Goal: Contribute content

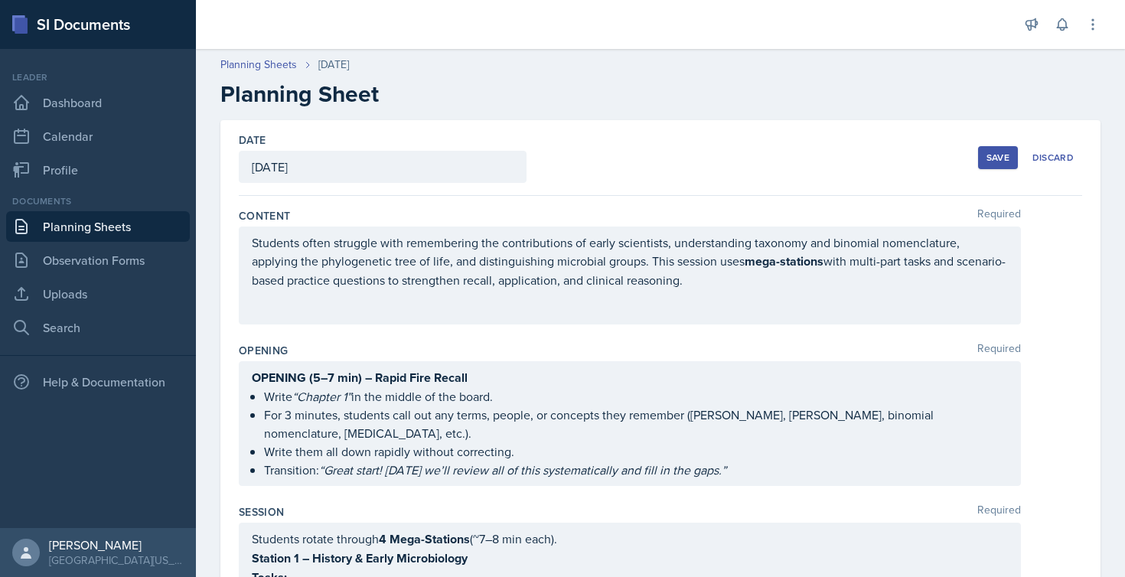
click at [986, 153] on div "Save" at bounding box center [997, 158] width 23 height 12
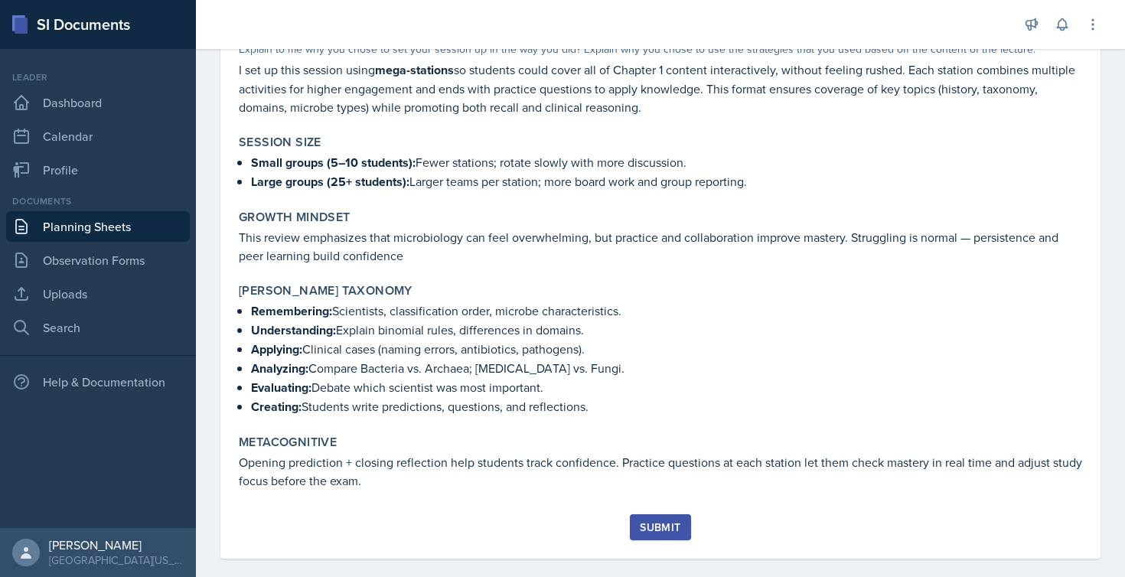
click at [652, 521] on div "Submit" at bounding box center [660, 527] width 41 height 12
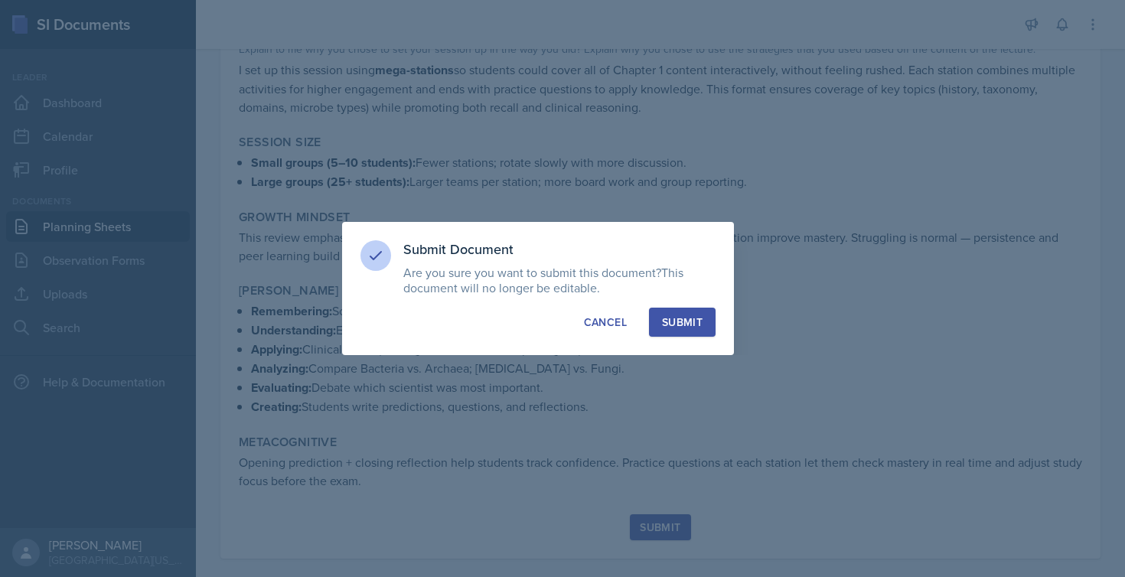
click at [702, 321] on div "Submit" at bounding box center [682, 322] width 41 height 15
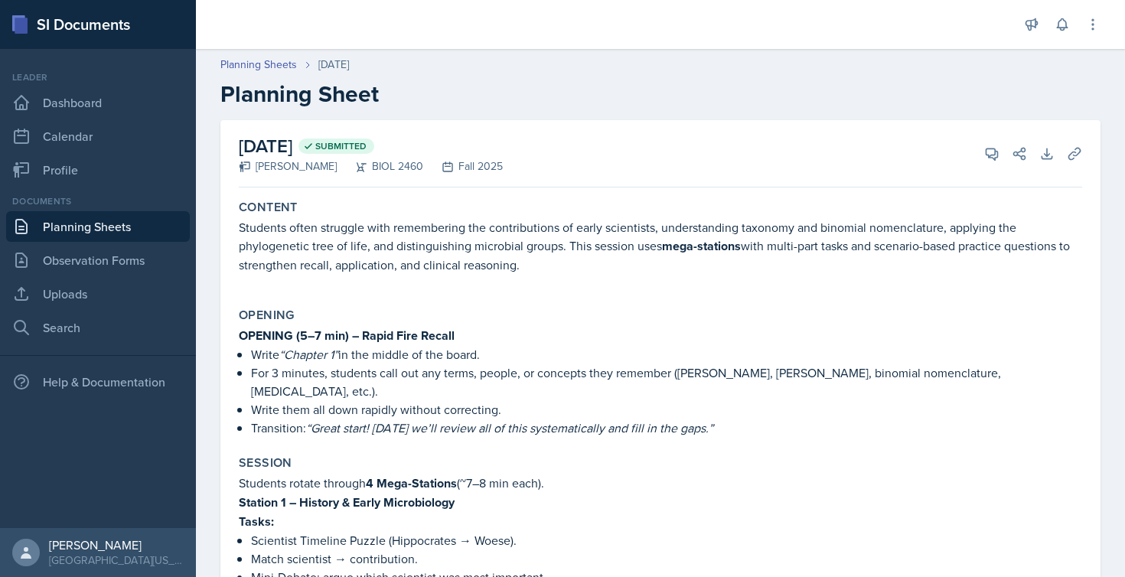
click at [334, 152] on h2 "[DATE] Submitted" at bounding box center [371, 146] width 264 height 28
click at [304, 171] on div "[PERSON_NAME]" at bounding box center [288, 166] width 98 height 16
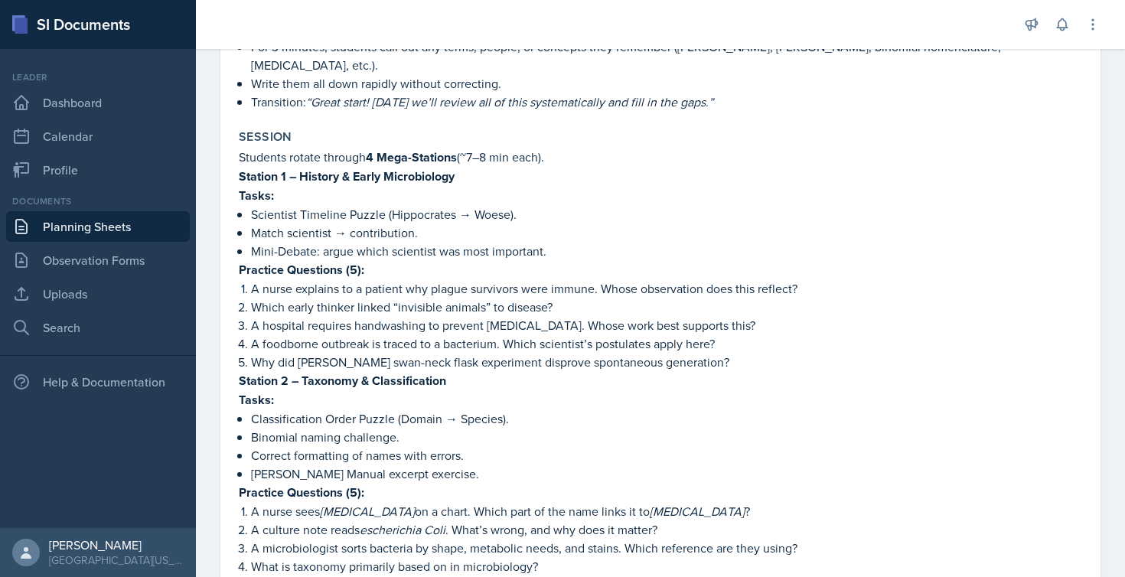
scroll to position [349, 0]
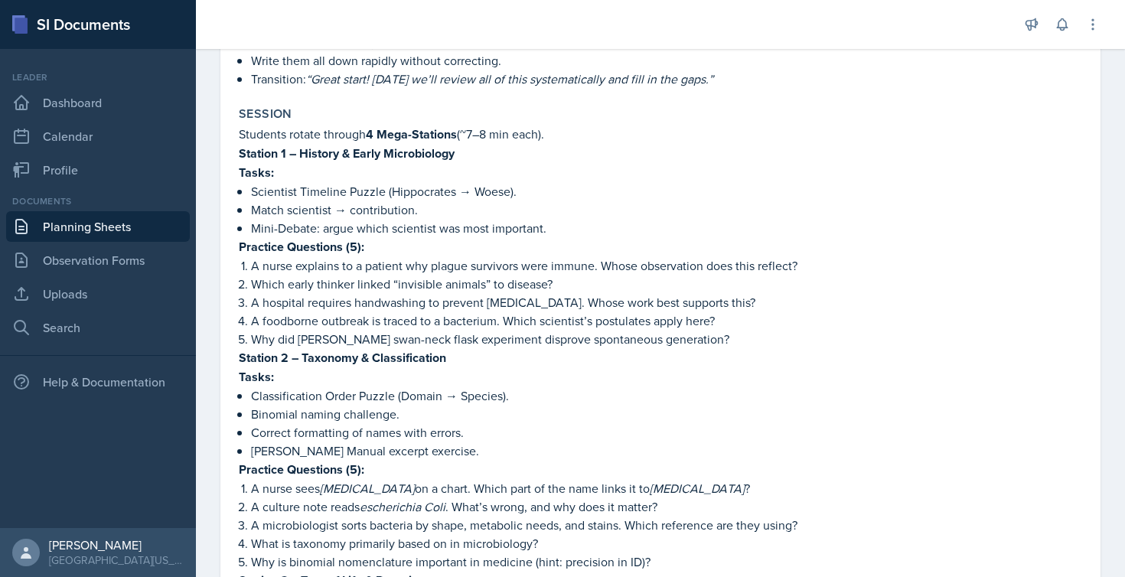
click at [373, 201] on p "Match scientist → contribution." at bounding box center [666, 210] width 831 height 18
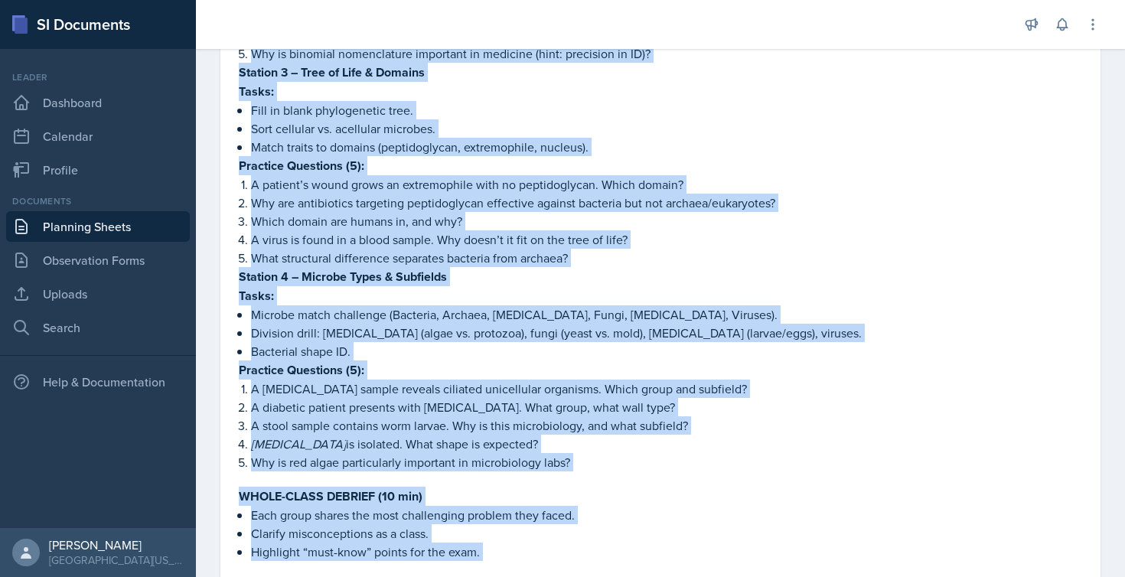
scroll to position [923, 0]
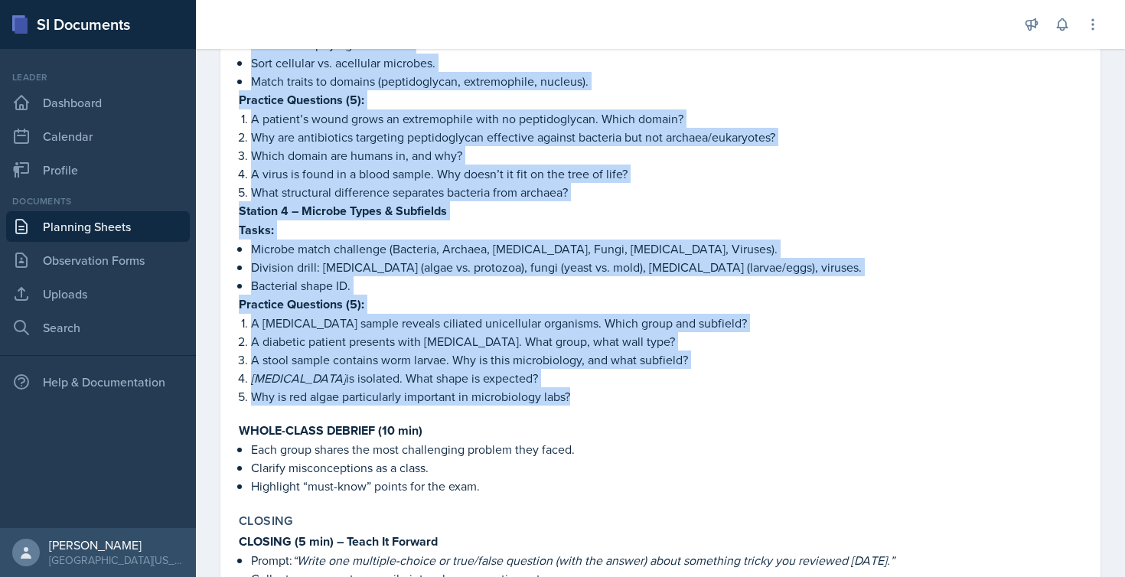
drag, startPoint x: 240, startPoint y: 132, endPoint x: 583, endPoint y: 390, distance: 429.5
click at [583, 390] on div "Students rotate through 4 Mega-Stations (~7–8 min each). Station 1 – History & …" at bounding box center [660, 23] width 843 height 944
copy div "Loremip 6 – Dolorsi & Ametc Adipiscingel Seddo: Eiusmodte Incididu Utlabo (Etdo…"
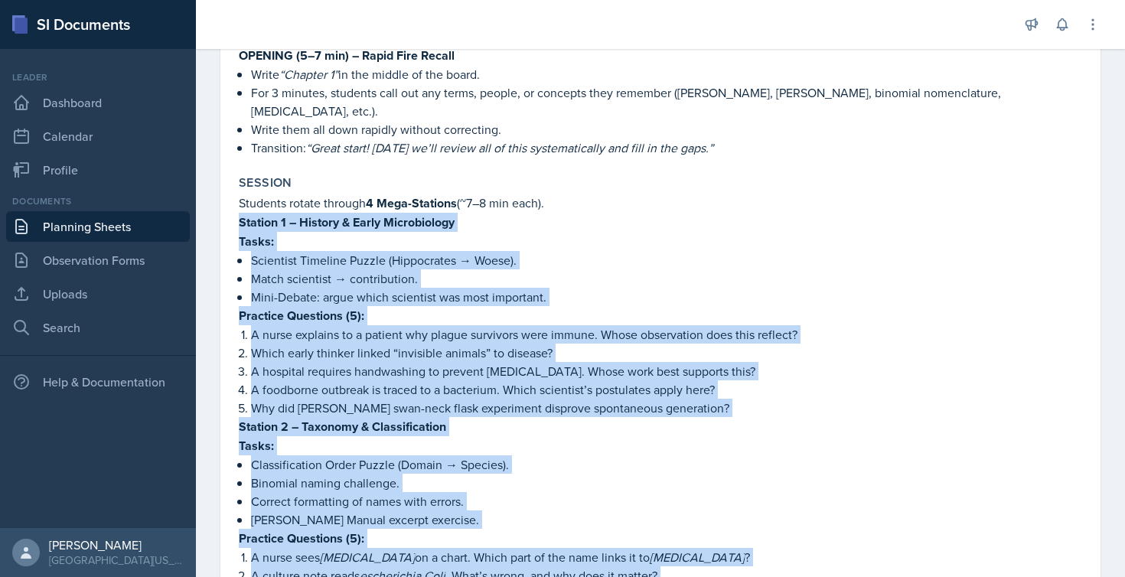
scroll to position [275, 0]
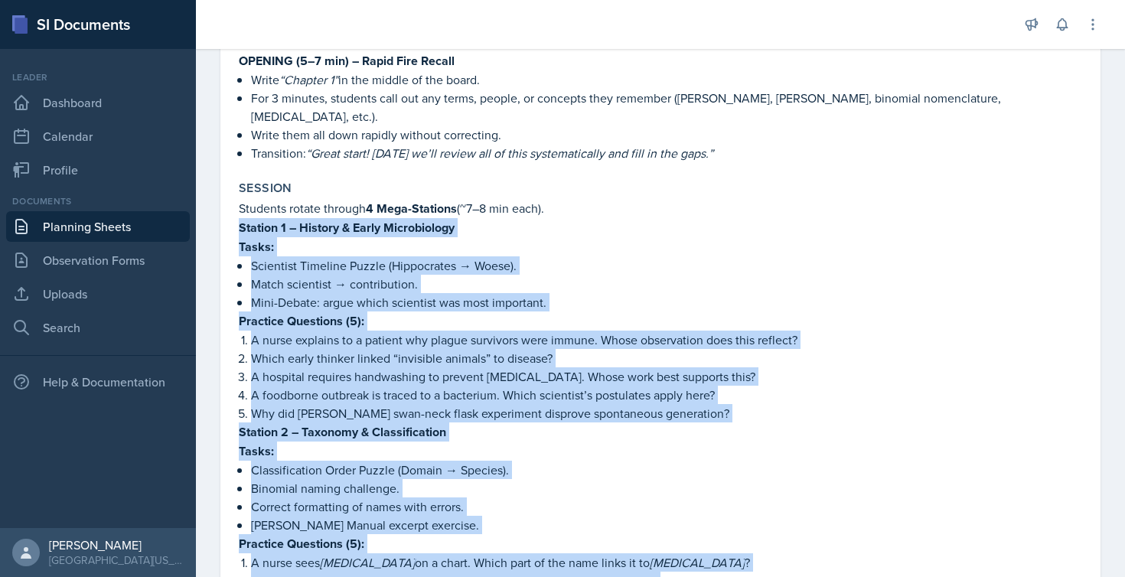
click at [378, 275] on p "Match scientist → contribution." at bounding box center [666, 284] width 831 height 18
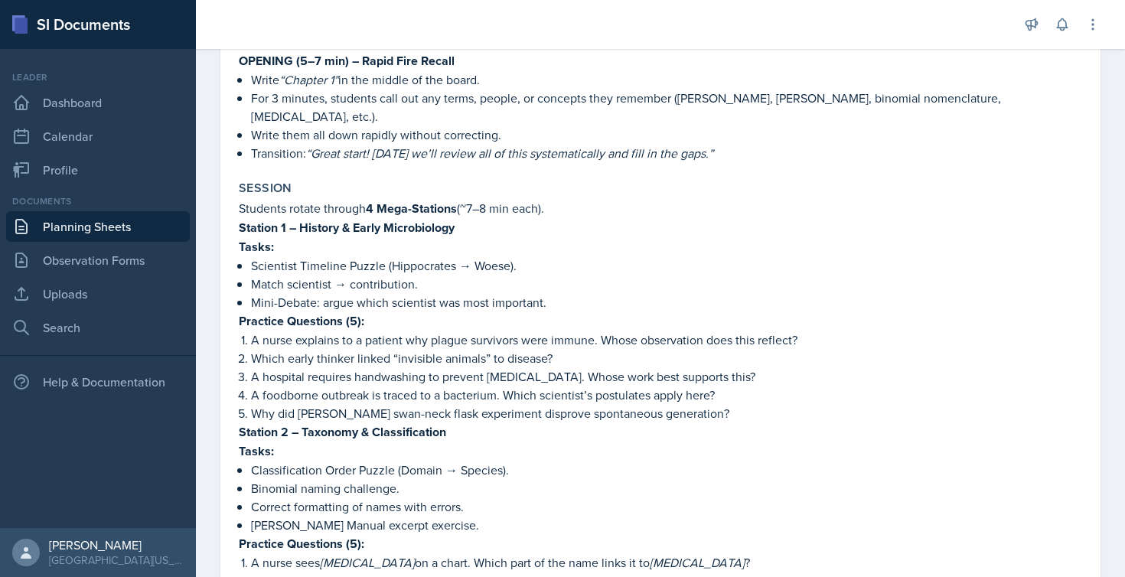
click at [356, 256] on p "Scientist Timeline Puzzle (Hippocrates → Woese)." at bounding box center [666, 265] width 831 height 18
click at [374, 275] on p "Match scientist → contribution." at bounding box center [666, 284] width 831 height 18
click at [439, 311] on p "Practice Questions (5):" at bounding box center [660, 320] width 843 height 19
click at [409, 256] on p "Scientist Timeline Puzzle (Hippocrates → Woese)." at bounding box center [666, 265] width 831 height 18
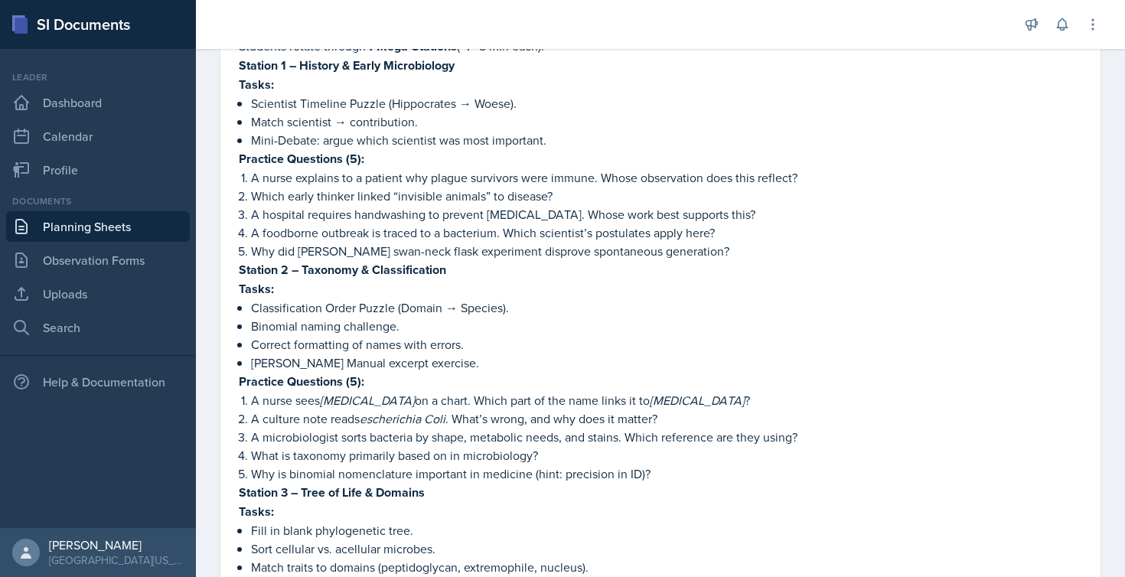
scroll to position [447, 0]
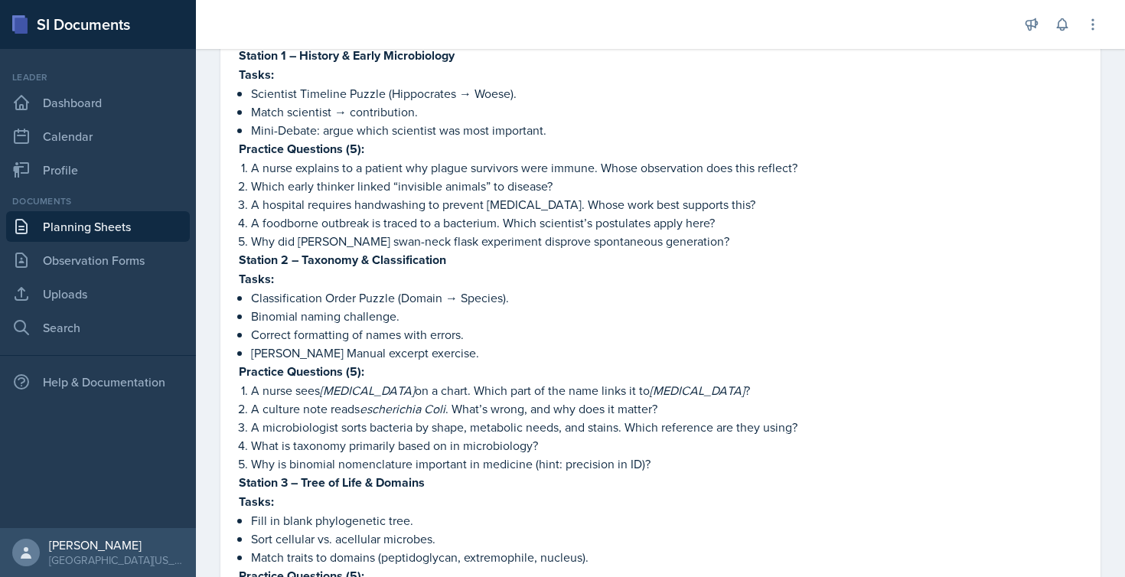
click at [525, 121] on p "Mini-Debate: argue which scientist was most important." at bounding box center [666, 130] width 831 height 18
click at [484, 121] on p "Mini-Debate: argue which scientist was most important." at bounding box center [666, 130] width 831 height 18
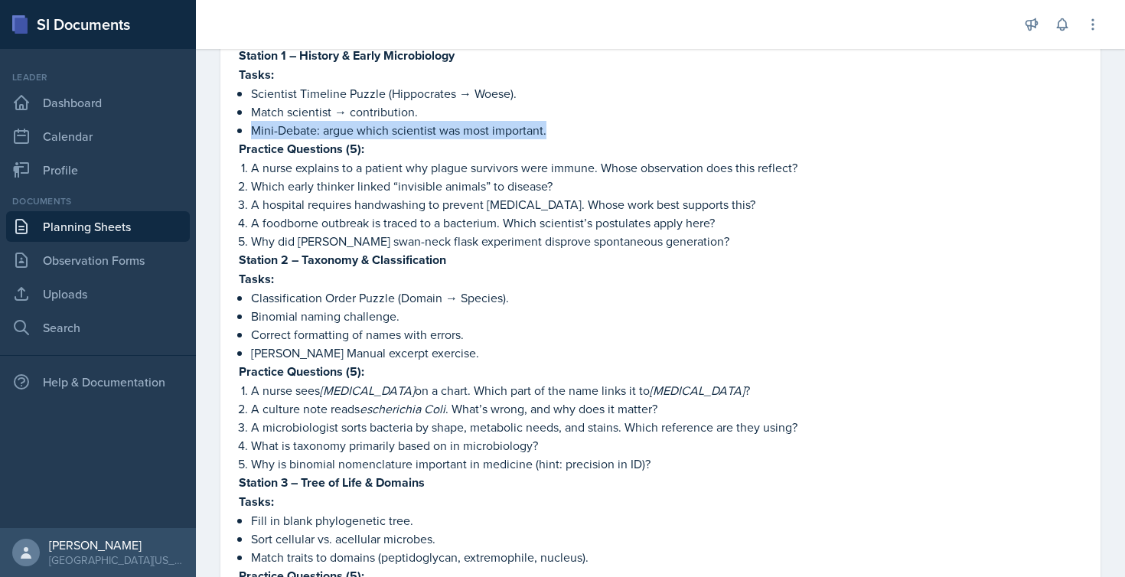
drag, startPoint x: 251, startPoint y: 114, endPoint x: 555, endPoint y: 107, distance: 303.9
click at [555, 121] on p "Mini-Debate: argue which scientist was most important." at bounding box center [666, 130] width 831 height 18
copy p "Mini-Debate: argue which scientist was most important."
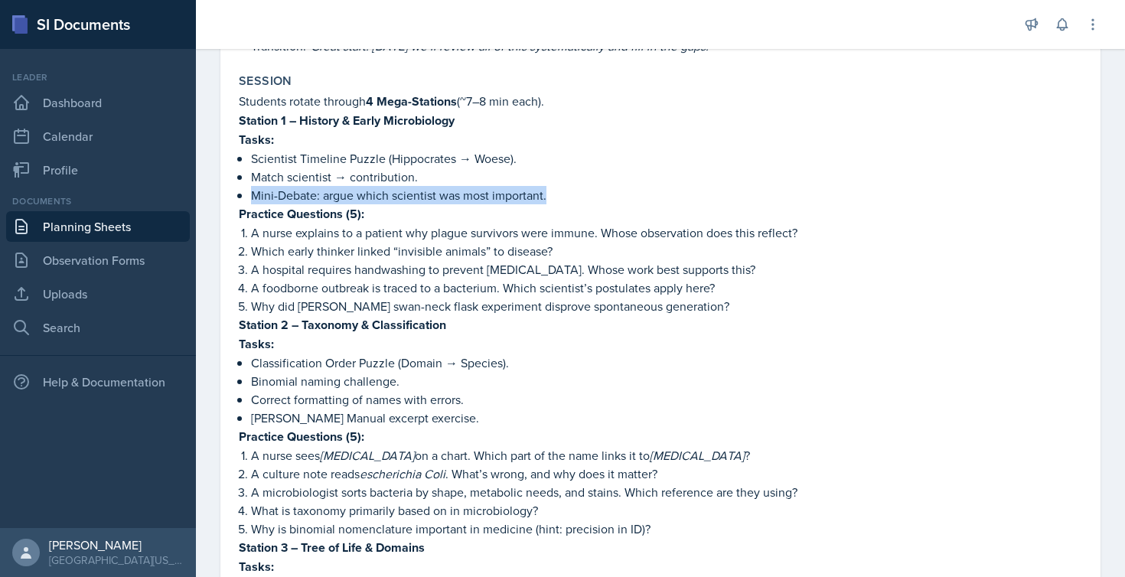
scroll to position [381, 0]
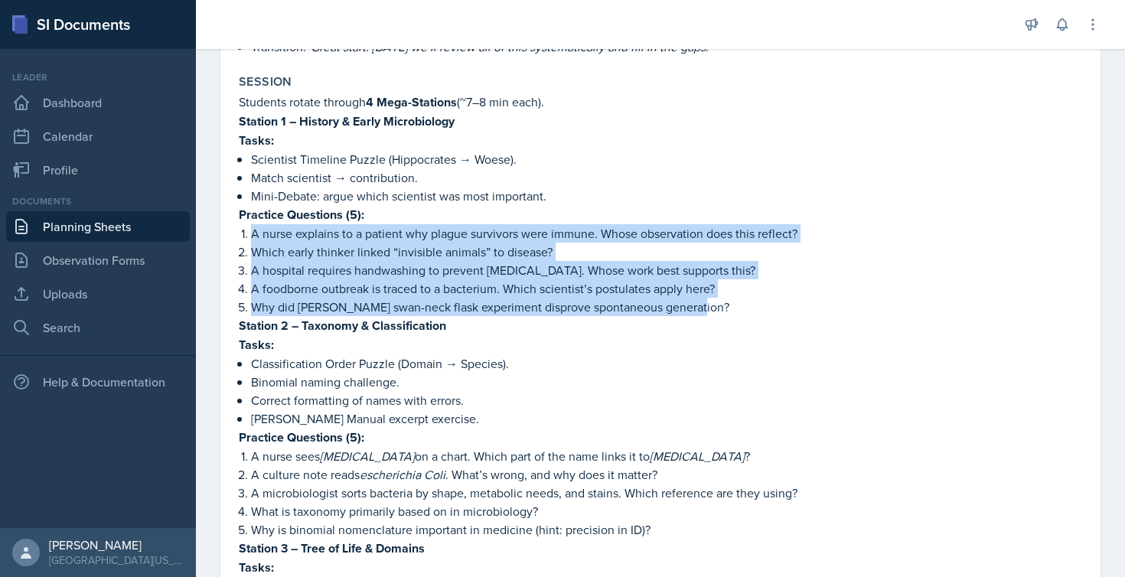
drag, startPoint x: 232, startPoint y: 210, endPoint x: 702, endPoint y: 280, distance: 475.0
copy ol "A nurse explains to a patient why plague survivors were immune. Whose observati…"
click at [311, 373] on p "Binomial naming challenge." at bounding box center [666, 382] width 831 height 18
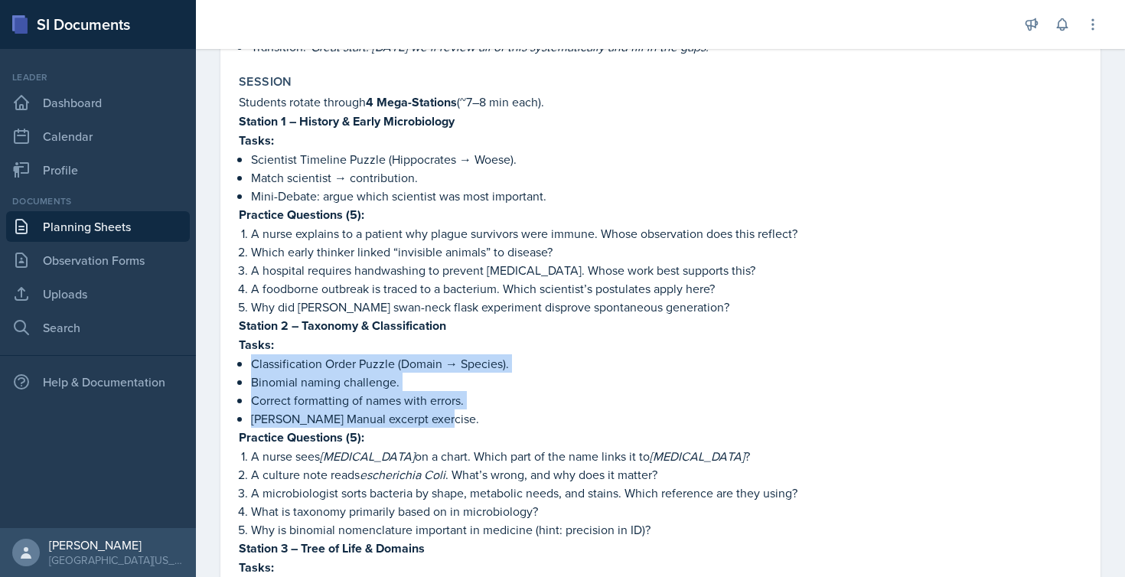
drag, startPoint x: 253, startPoint y: 343, endPoint x: 461, endPoint y: 404, distance: 217.0
click at [461, 404] on ul "Classification Order Puzzle (Domain → Species). Binomial naming challenge. Corr…" at bounding box center [666, 390] width 831 height 73
copy ul "Classification Order Puzzle (Domain → Species). Binomial naming challenge. Corr…"
click at [402, 373] on p "Binomial naming challenge." at bounding box center [666, 382] width 831 height 18
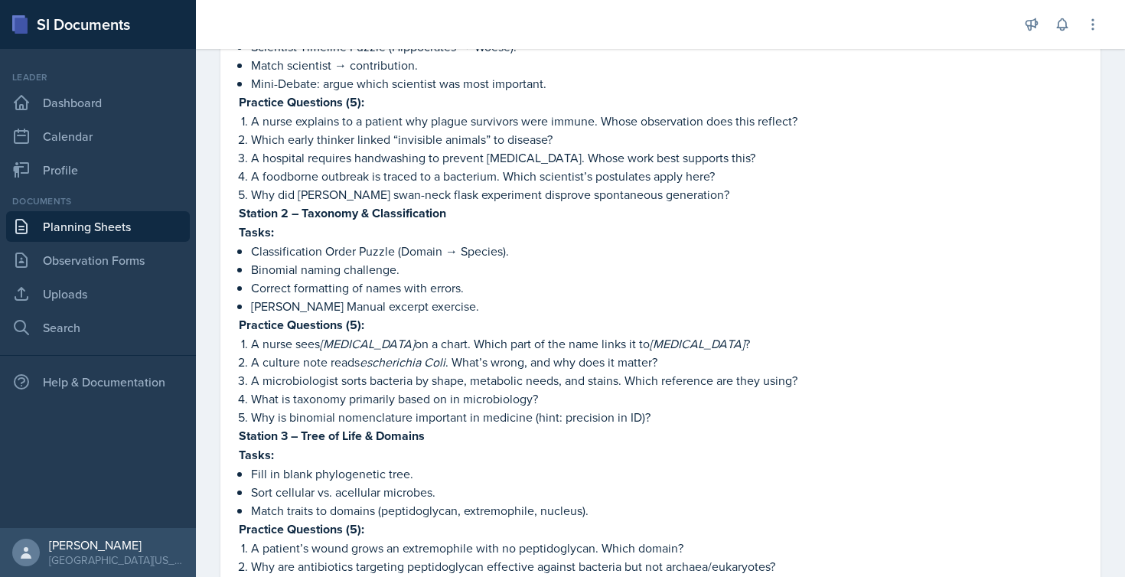
scroll to position [498, 0]
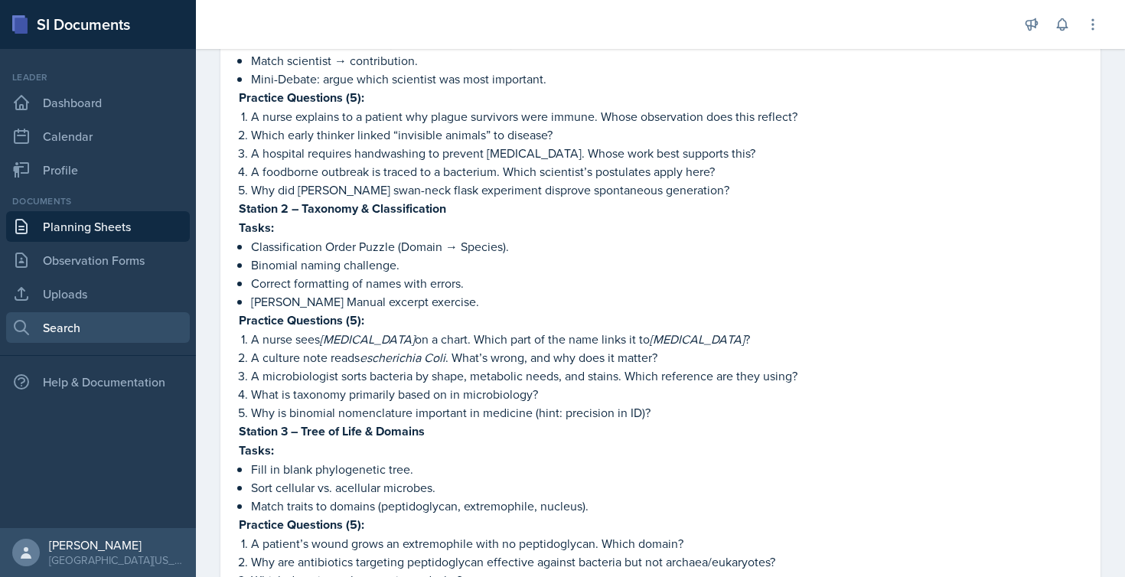
click at [51, 342] on link "Search" at bounding box center [98, 327] width 184 height 31
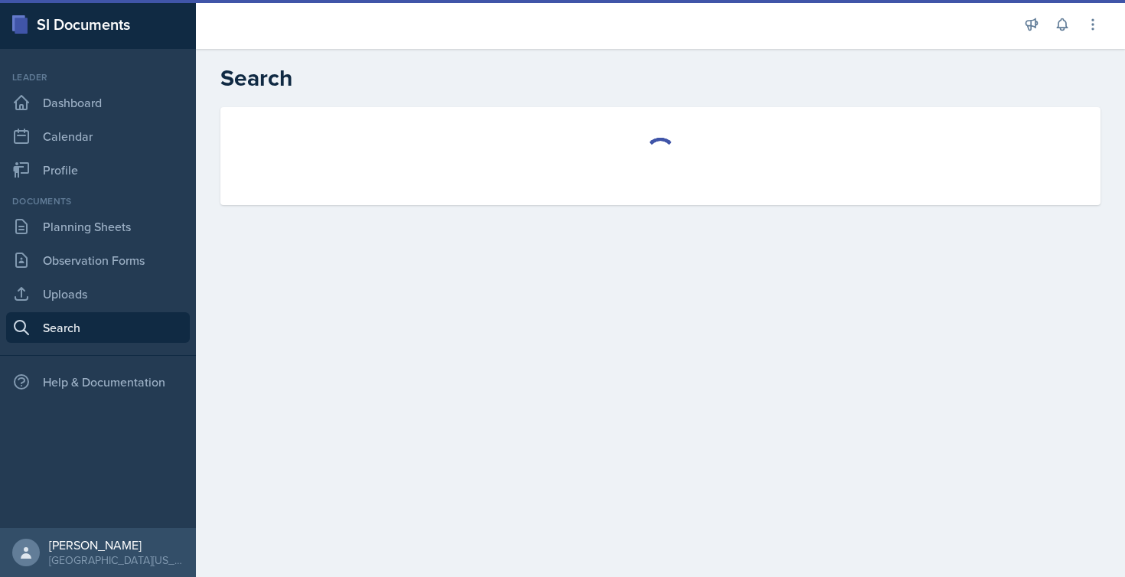
select select "all"
select select "1"
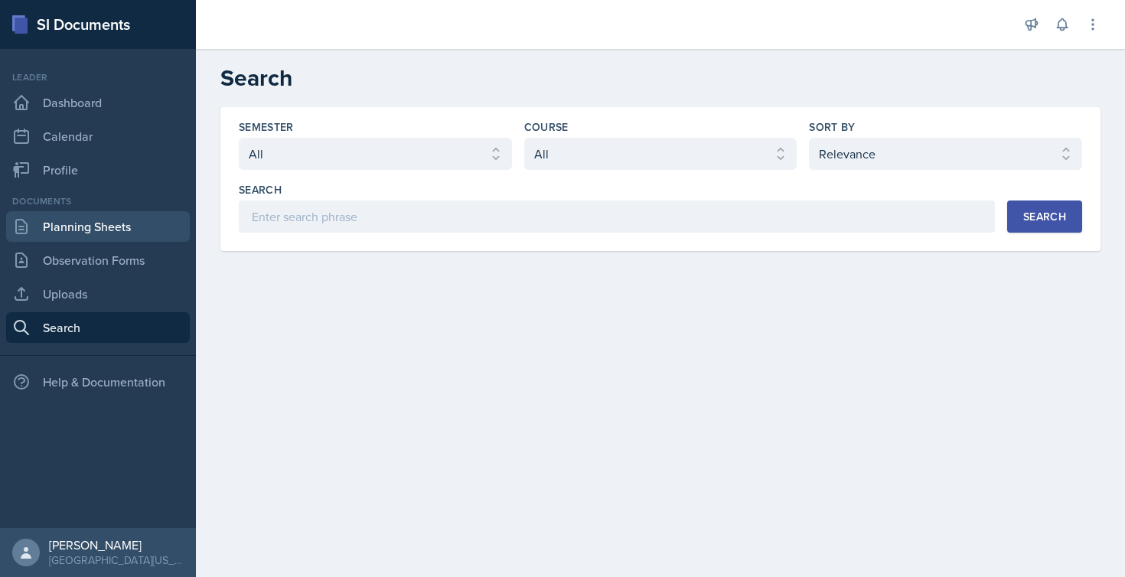
click at [92, 221] on link "Planning Sheets" at bounding box center [98, 226] width 184 height 31
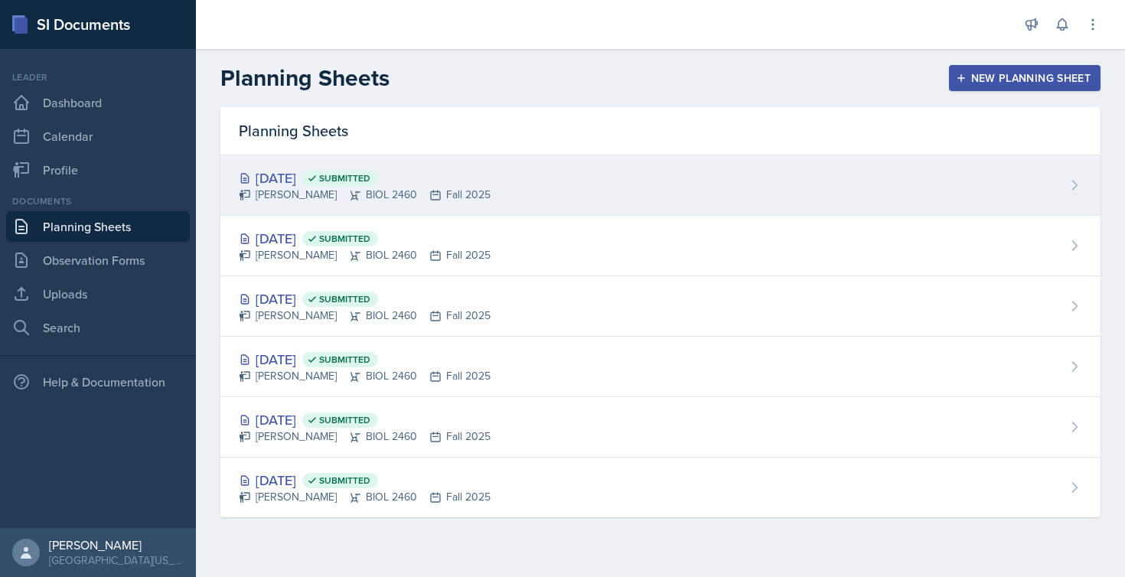
click at [319, 178] on div "[DATE] Submitted" at bounding box center [365, 178] width 252 height 21
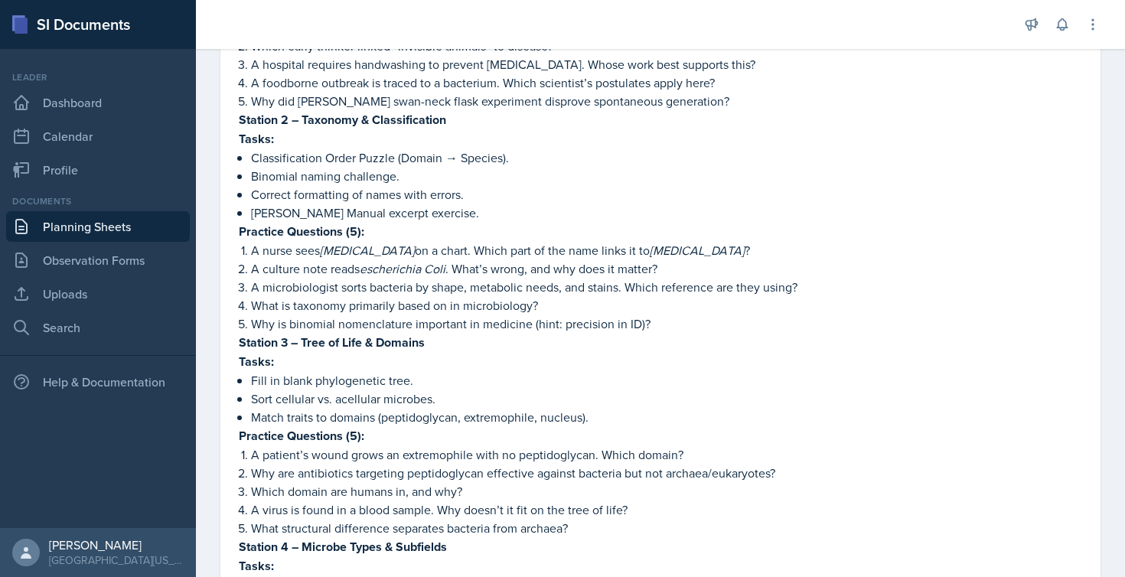
scroll to position [600, 0]
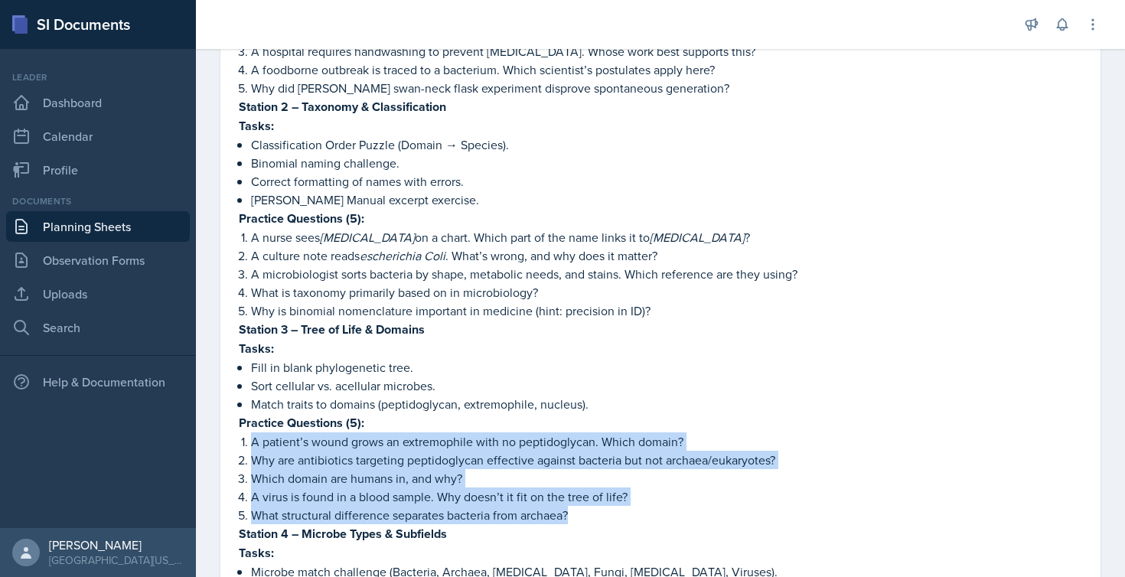
drag, startPoint x: 236, startPoint y: 424, endPoint x: 592, endPoint y: 495, distance: 362.9
click at [592, 495] on div "Session Students rotate through 4 Mega-Stations (~7–8 min each). Station 1 – Hi…" at bounding box center [661, 336] width 856 height 975
click at [429, 265] on p "A microbiologist sorts bacteria by shape, metabolic needs, and stains. Which re…" at bounding box center [666, 274] width 831 height 18
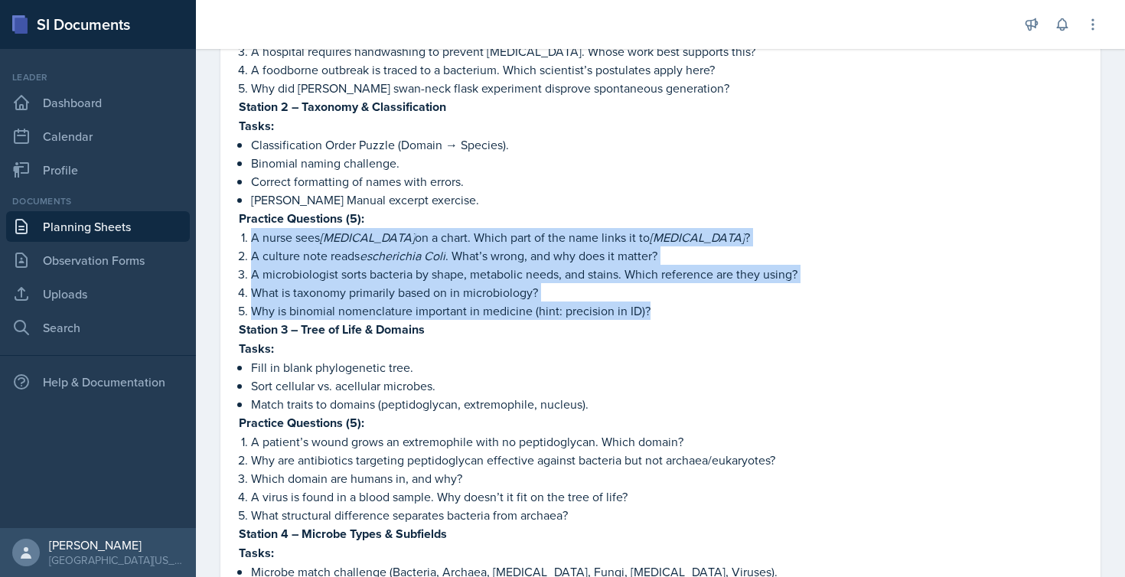
drag, startPoint x: 237, startPoint y: 212, endPoint x: 671, endPoint y: 289, distance: 440.6
click at [671, 289] on ol "A nurse sees [MEDICAL_DATA] on a chart. Which part of the name links it to [MED…" at bounding box center [666, 274] width 831 height 92
copy ol "A nurse sees [MEDICAL_DATA] on a chart. Which part of the name links it to [MED…"
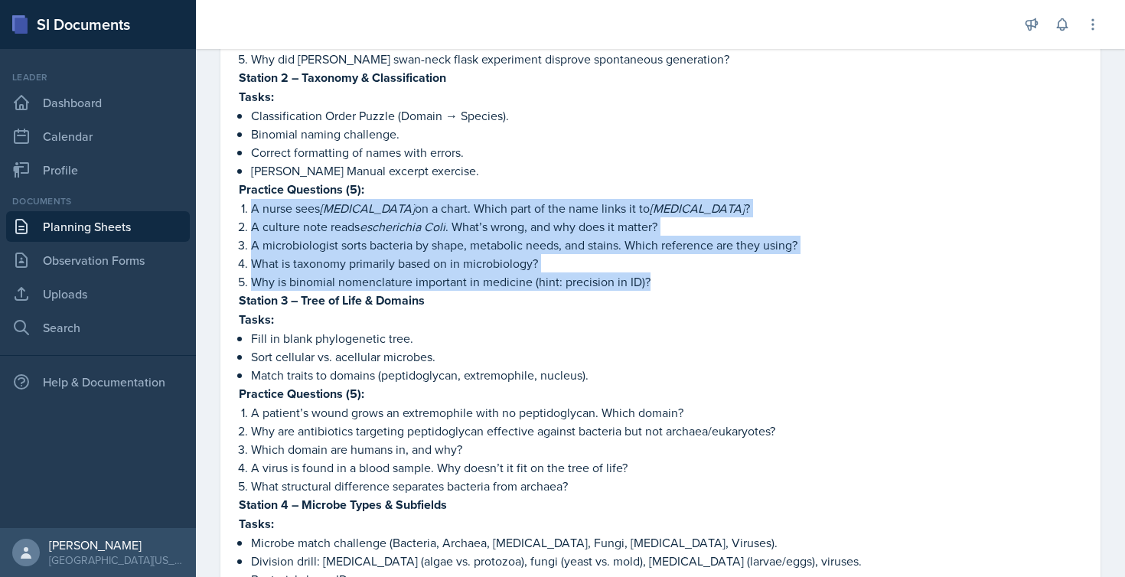
scroll to position [631, 0]
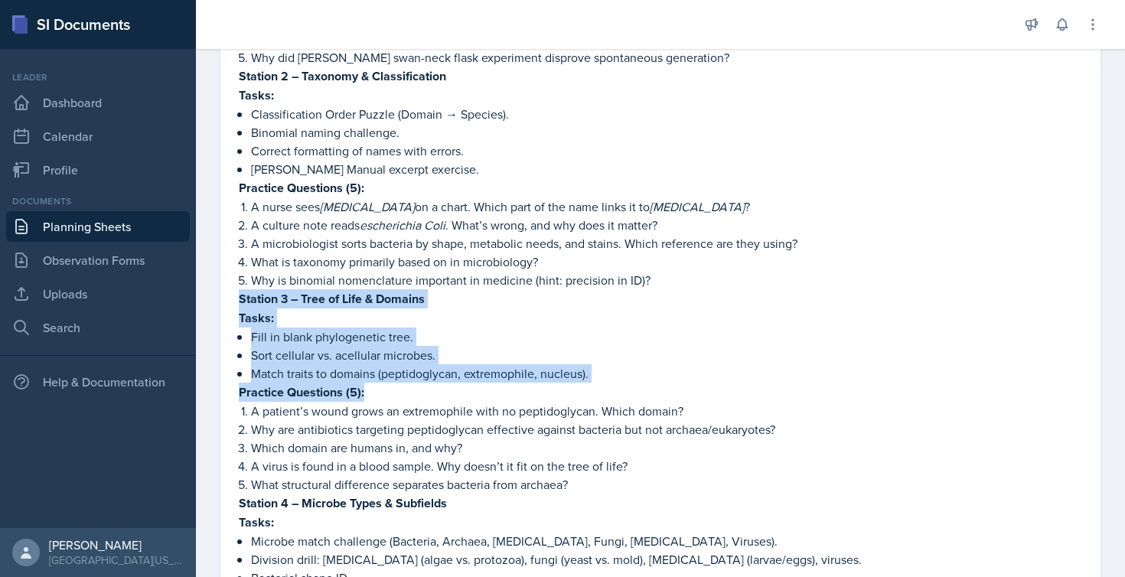
drag, startPoint x: 240, startPoint y: 279, endPoint x: 702, endPoint y: 364, distance: 469.2
click at [702, 364] on div "Students rotate through 4 Mega-Stations (~7–8 min each). Station 1 – History & …" at bounding box center [660, 315] width 843 height 944
copy div "Station 3 – Tree of Life & Domains Tasks: Fill in blank phylogenetic tree. Sort…"
click at [349, 346] on p "Sort cellular vs. acellular microbes." at bounding box center [666, 355] width 831 height 18
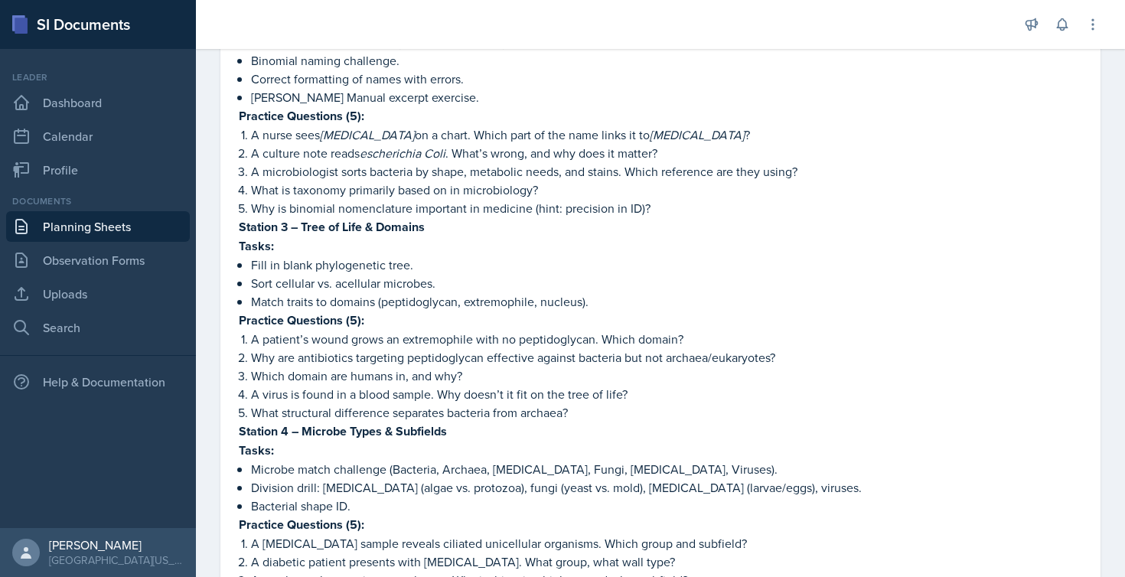
scroll to position [704, 0]
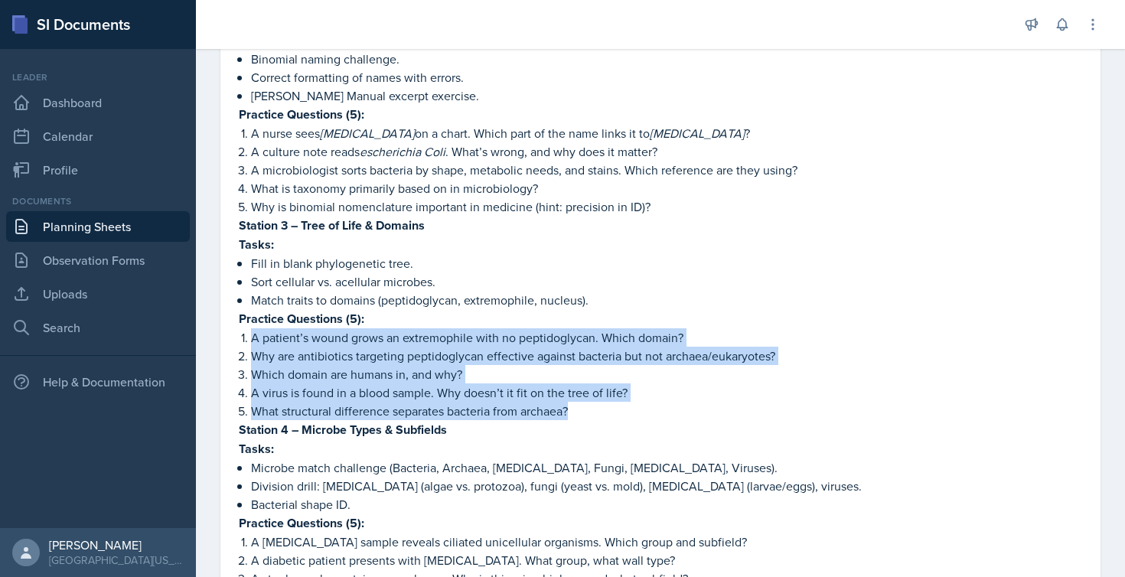
drag, startPoint x: 236, startPoint y: 318, endPoint x: 582, endPoint y: 398, distance: 354.9
click at [582, 398] on div "Session Students rotate through 4 Mega-Stations (~7–8 min each). Station 1 – Hi…" at bounding box center [661, 232] width 856 height 975
copy ol "A patient’s wound grows an extremophile with no peptidoglycan. Which domain? Wh…"
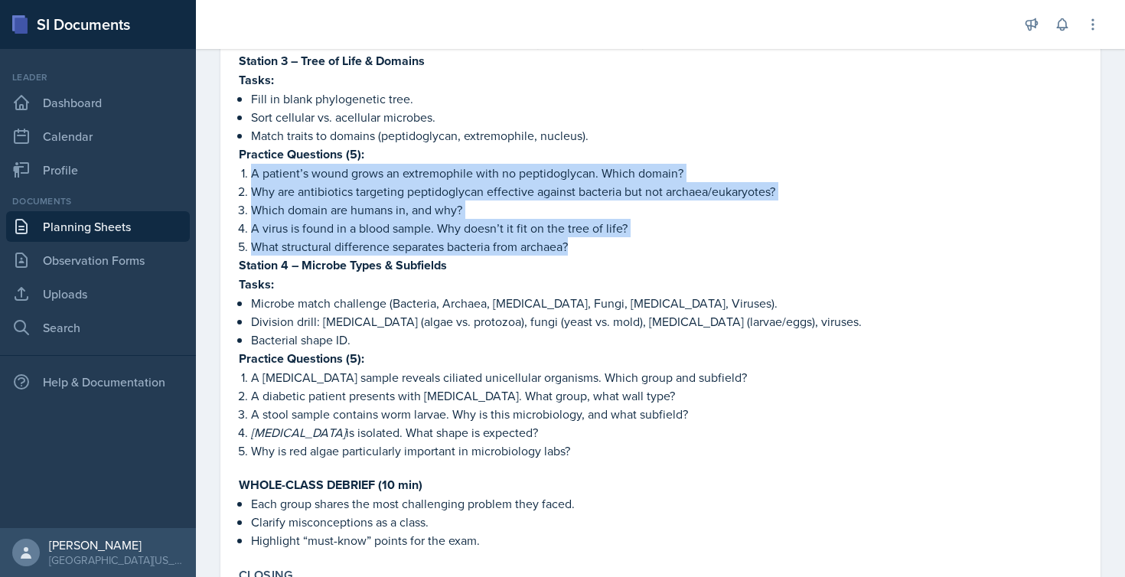
scroll to position [909, 0]
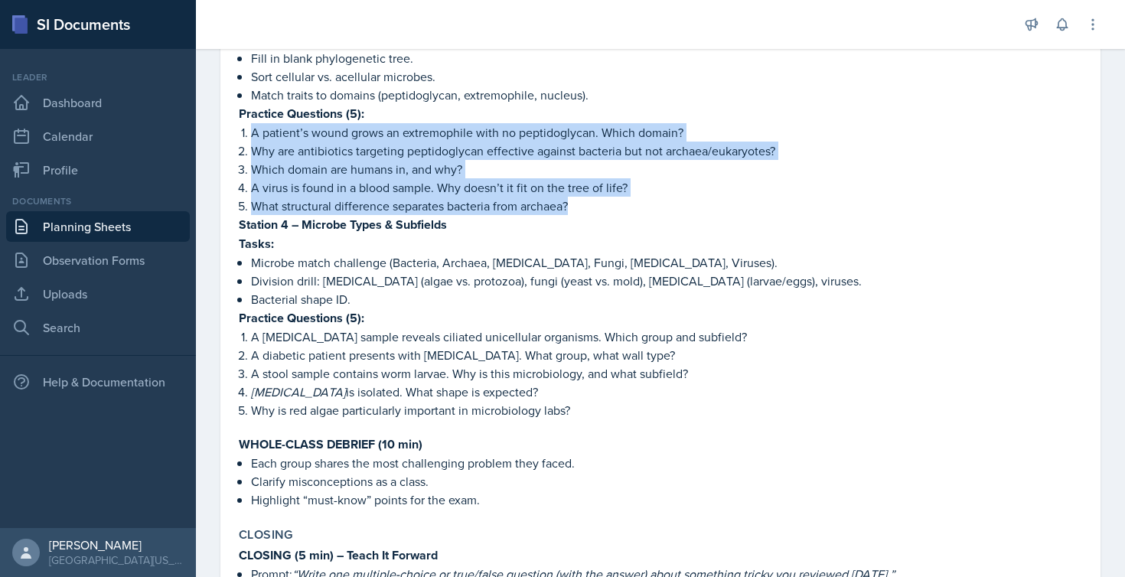
click at [401, 383] on p "[MEDICAL_DATA] is isolated. What shape is expected?" at bounding box center [666, 392] width 831 height 18
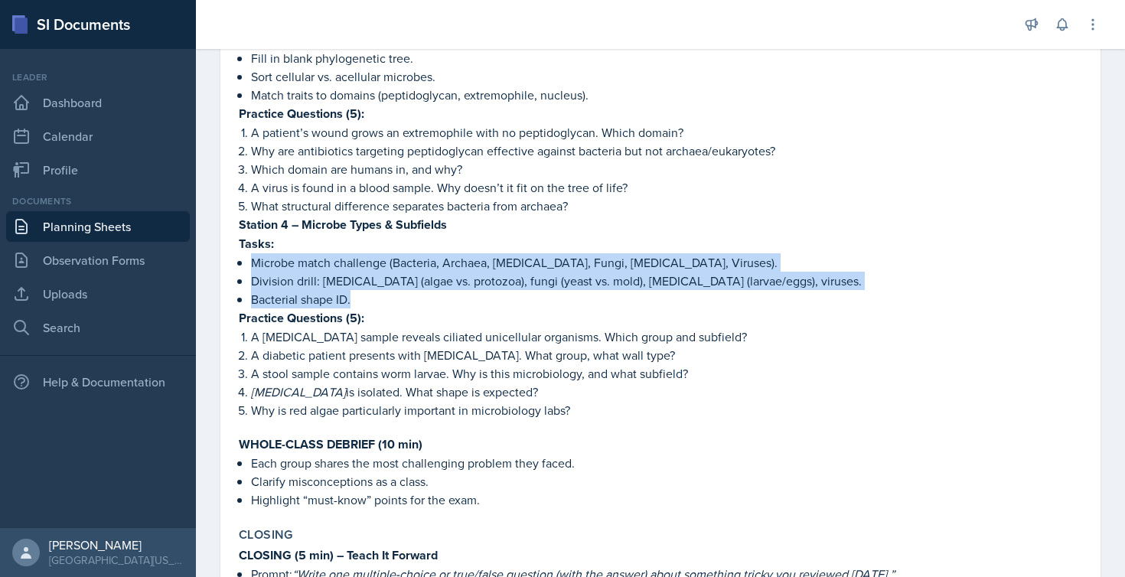
drag, startPoint x: 360, startPoint y: 278, endPoint x: 252, endPoint y: 243, distance: 113.5
click at [252, 253] on ul "Microbe match challenge (Bacteria, Archaea, [MEDICAL_DATA], Fungi, [MEDICAL_DAT…" at bounding box center [666, 280] width 831 height 55
copy ul "Microbe match challenge (Bacteria, Archaea, [MEDICAL_DATA], Fungi, [MEDICAL_DAT…"
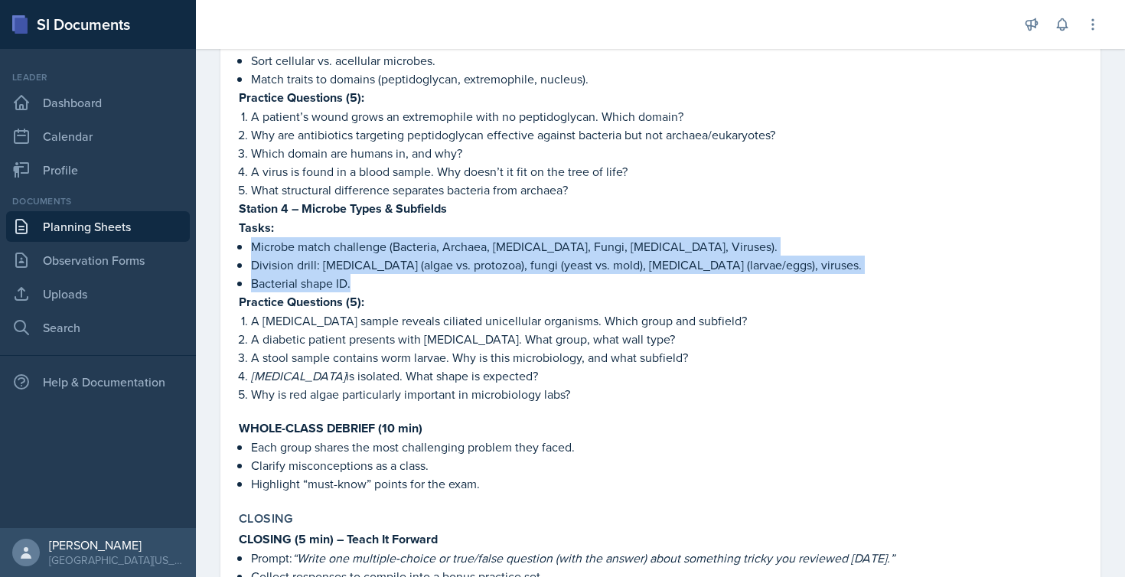
scroll to position [924, 0]
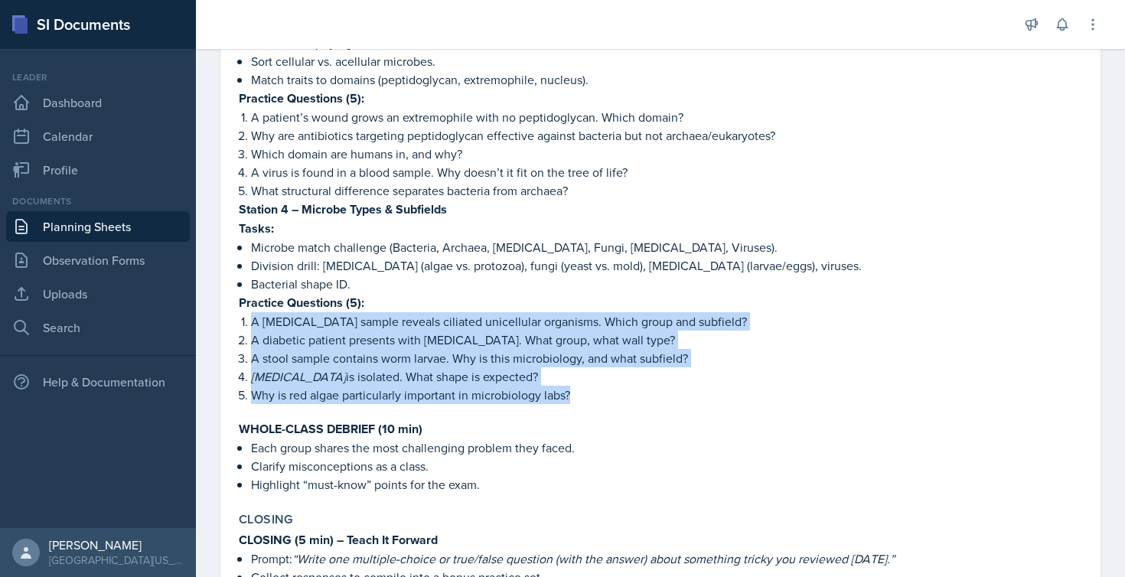
drag, startPoint x: 230, startPoint y: 298, endPoint x: 562, endPoint y: 393, distance: 344.7
click at [562, 393] on div "[DATE] Submitted [PERSON_NAME] BIOL 2460 Fall 2025 View Comments Comments Send …" at bounding box center [660, 209] width 880 height 2026
copy ol "A [MEDICAL_DATA] sample reveals ciliated unicellular organisms. Which group and…"
click at [448, 238] on p "Microbe match challenge (Bacteria, Archaea, [MEDICAL_DATA], Fungi, [MEDICAL_DAT…" at bounding box center [666, 247] width 831 height 18
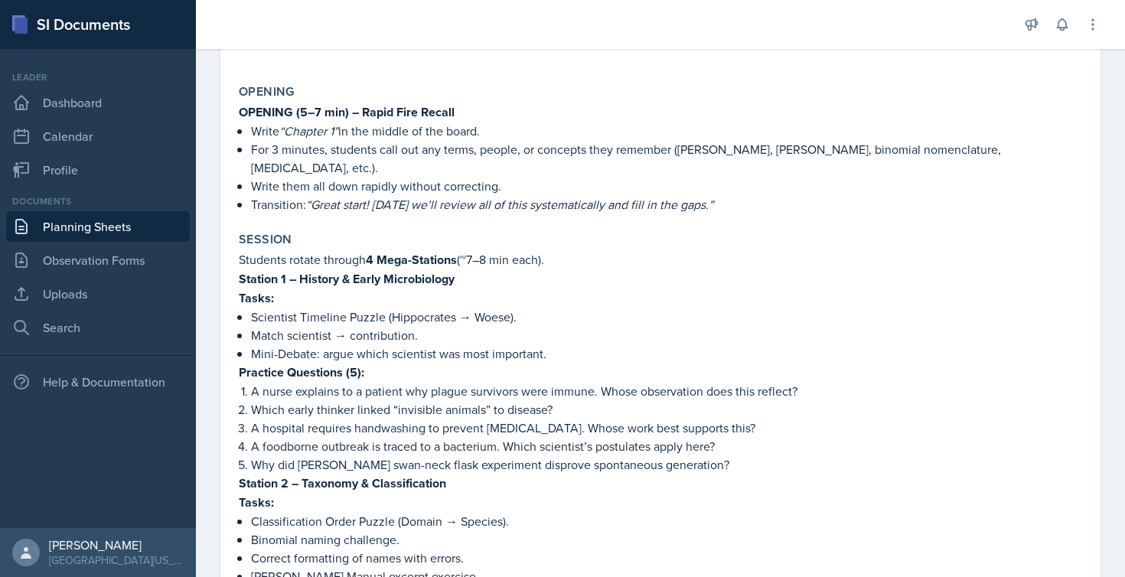
scroll to position [181, 0]
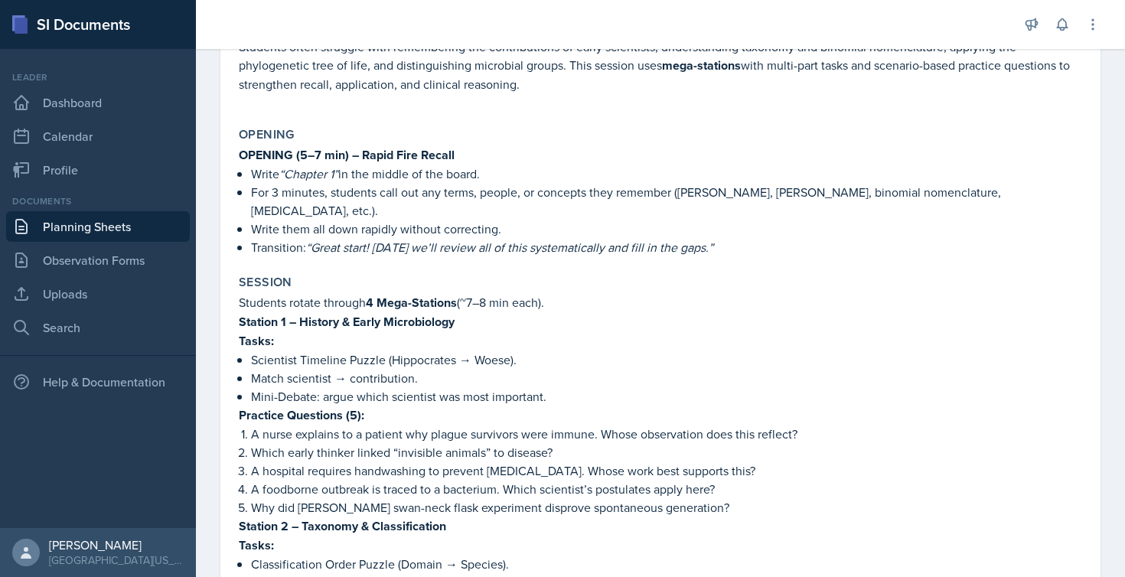
click at [94, 227] on link "Planning Sheets" at bounding box center [98, 226] width 184 height 31
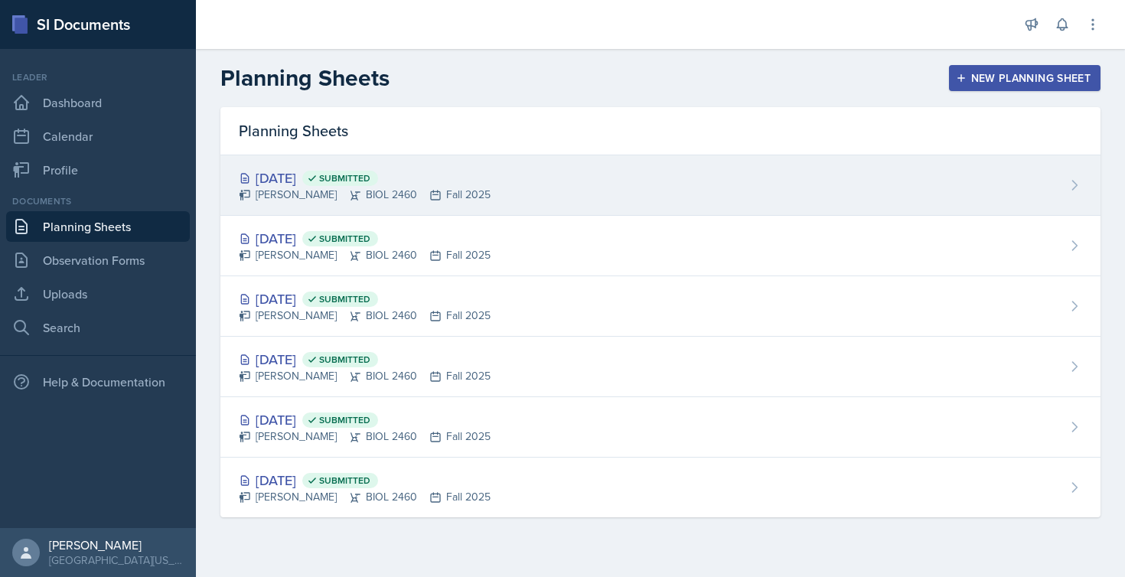
click at [1068, 184] on icon at bounding box center [1074, 185] width 15 height 15
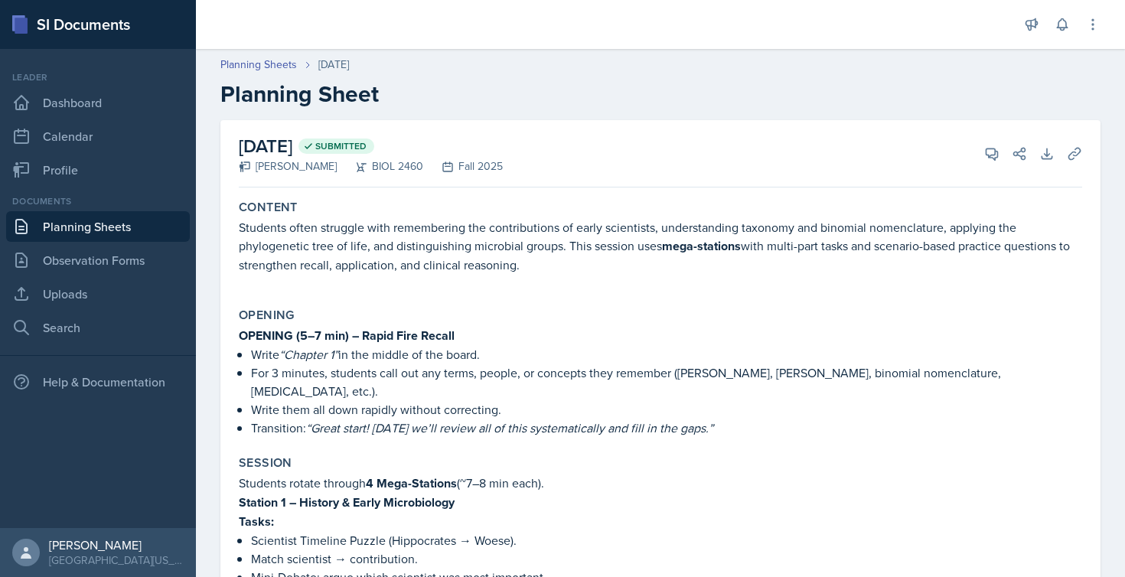
click at [73, 223] on link "Planning Sheets" at bounding box center [98, 226] width 184 height 31
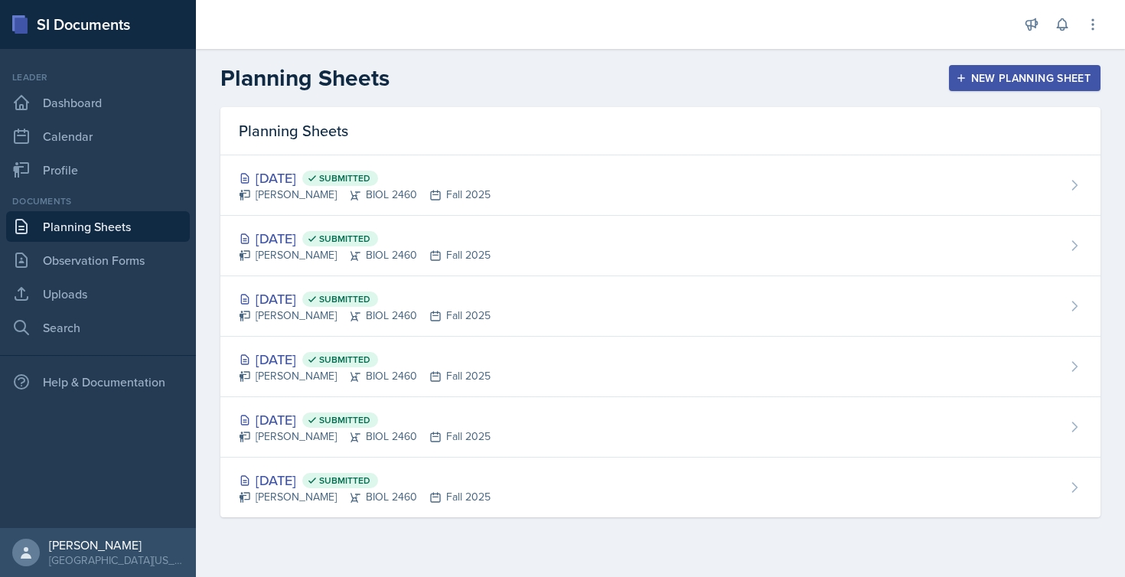
click at [1049, 82] on div "New Planning Sheet" at bounding box center [1025, 78] width 132 height 12
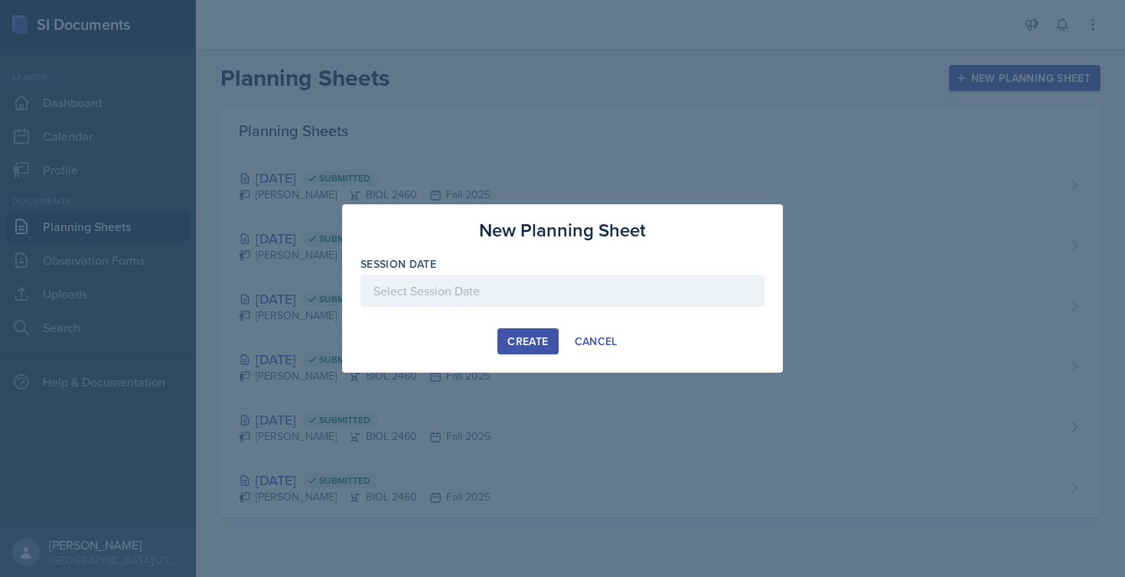
click at [637, 289] on div at bounding box center [562, 291] width 404 height 32
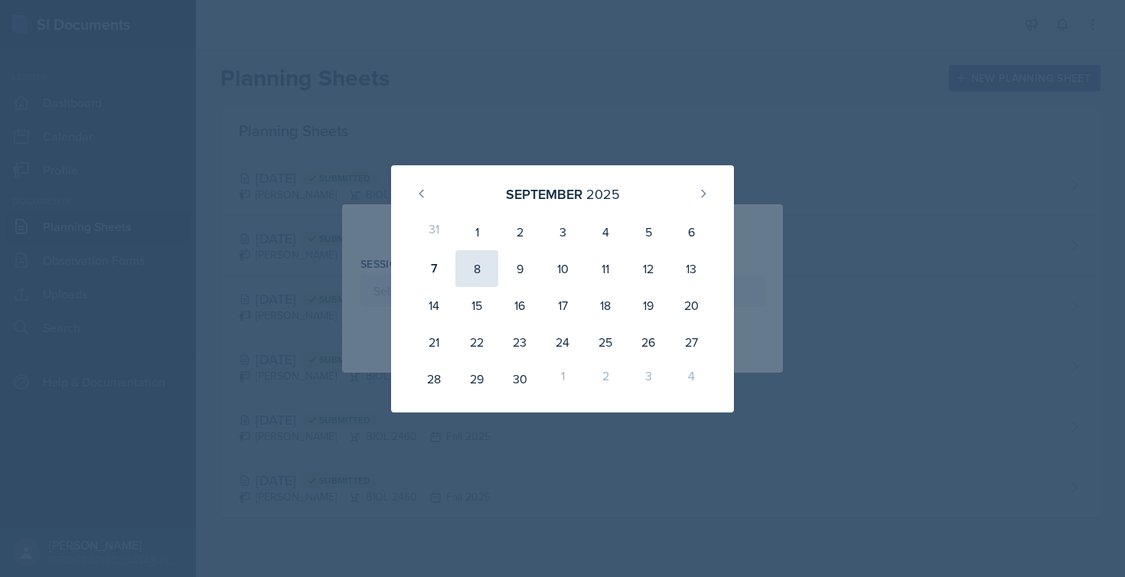
click at [474, 270] on div "8" at bounding box center [476, 268] width 43 height 37
type input "[DATE]"
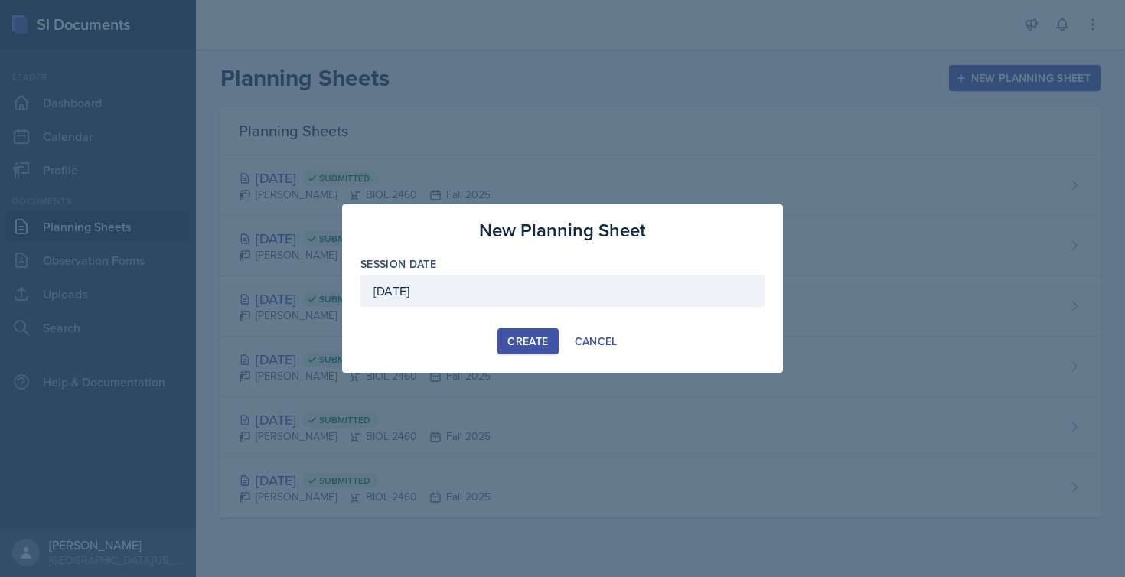
click at [517, 343] on div "Create" at bounding box center [527, 341] width 41 height 12
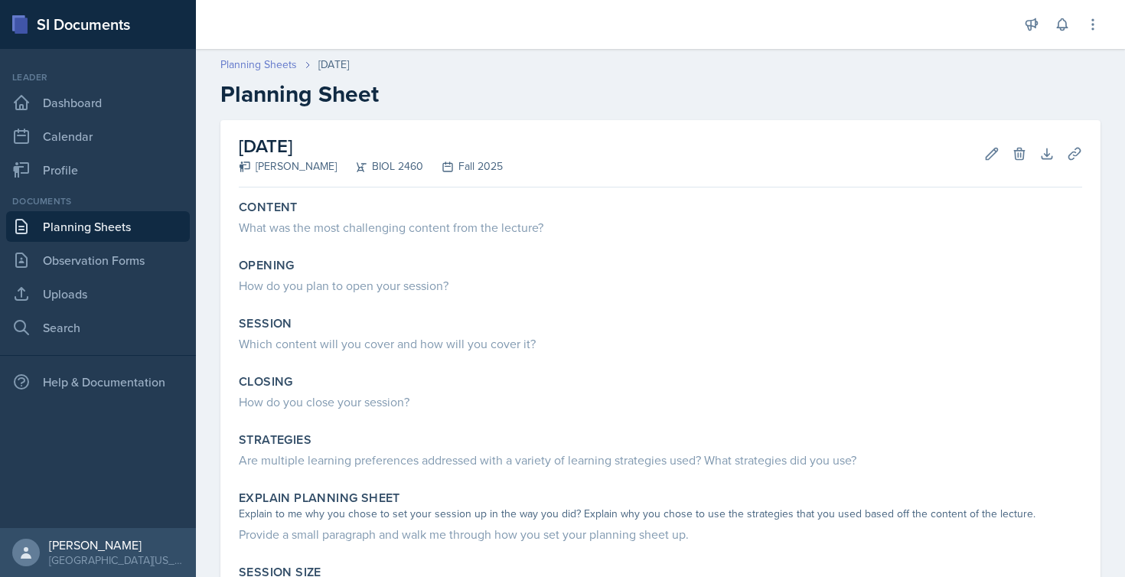
click at [246, 67] on link "Planning Sheets" at bounding box center [258, 65] width 77 height 16
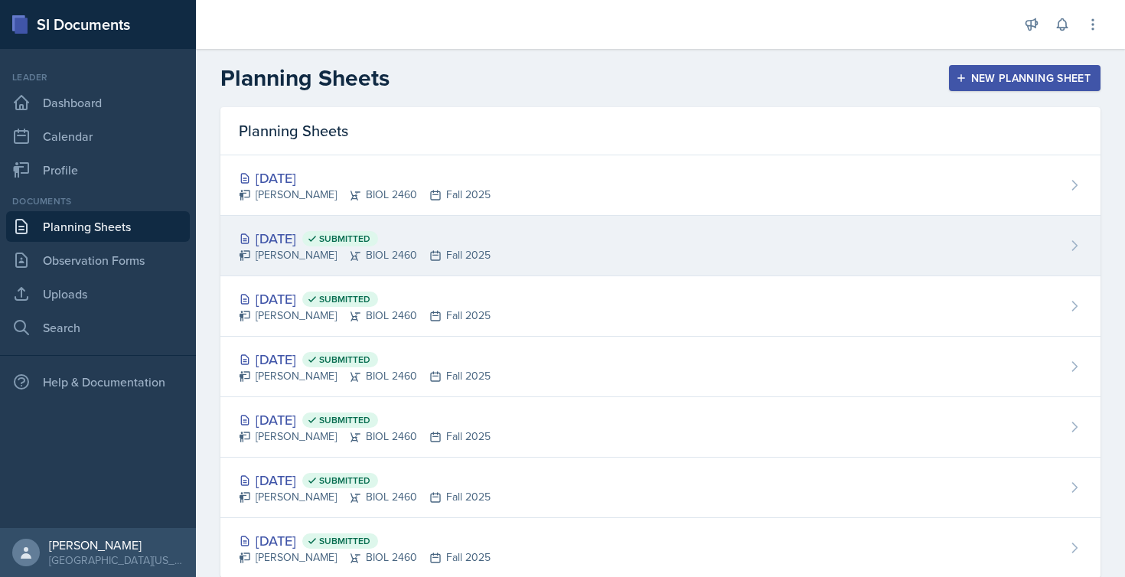
click at [299, 240] on div "[DATE] Submitted" at bounding box center [365, 238] width 252 height 21
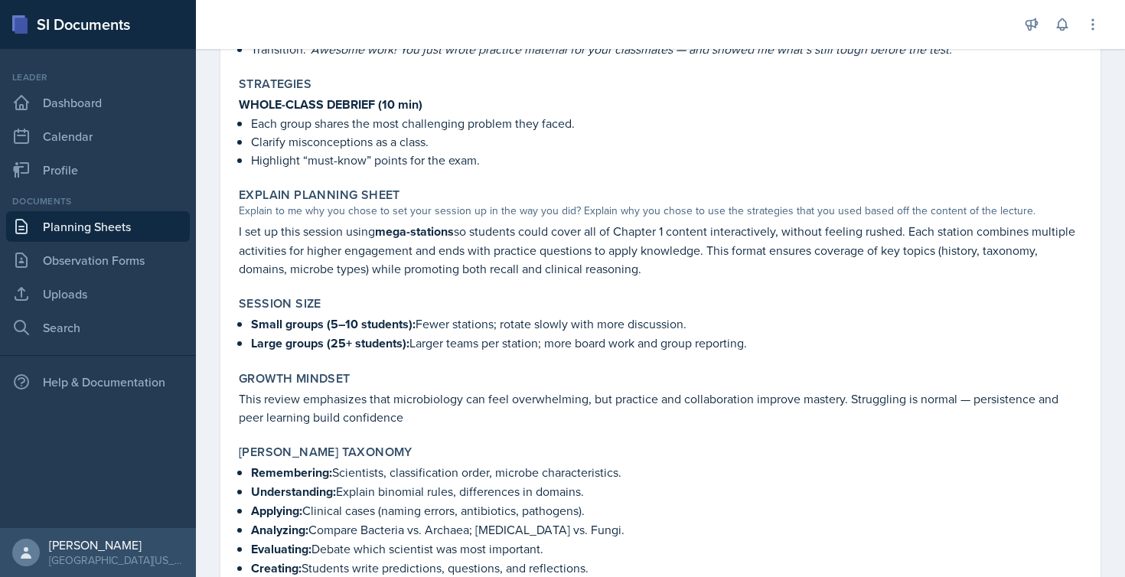
scroll to position [1588, 0]
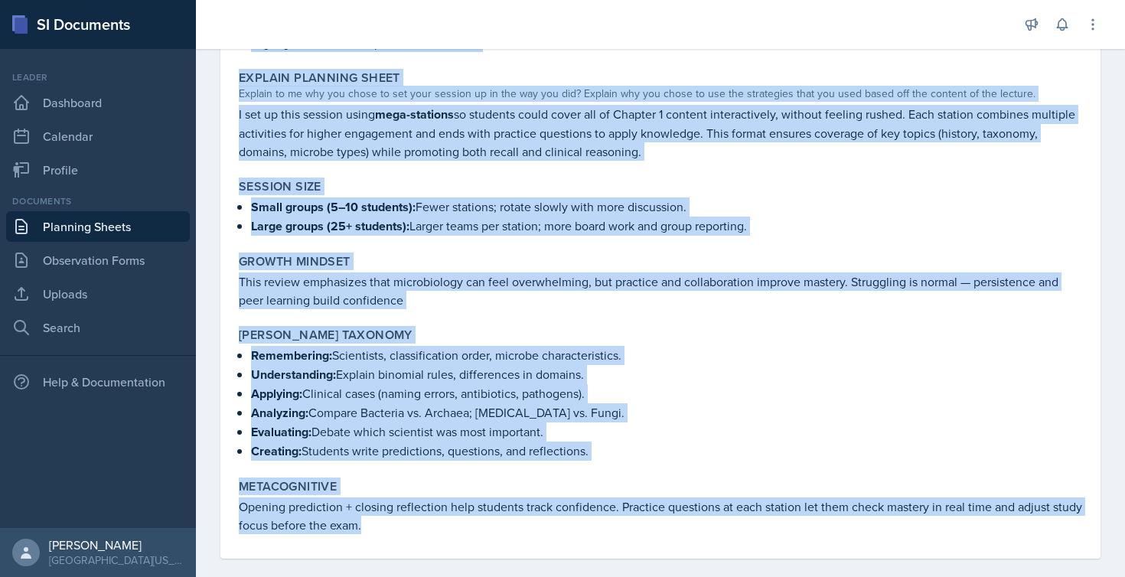
drag, startPoint x: 233, startPoint y: 201, endPoint x: 557, endPoint y: 641, distance: 546.3
click at [557, 576] on html "SI Documents Leader Dashboard Calendar Profile Documents Planning Sheets Observ…" at bounding box center [562, 288] width 1125 height 577
click at [90, 228] on link "Planning Sheets" at bounding box center [98, 226] width 184 height 31
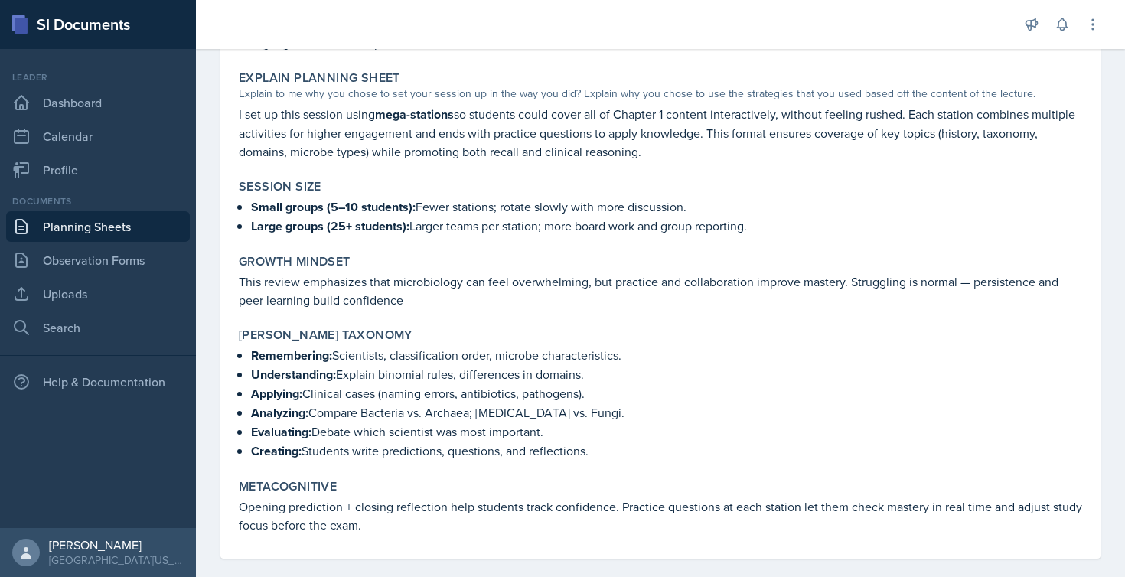
scroll to position [37, 0]
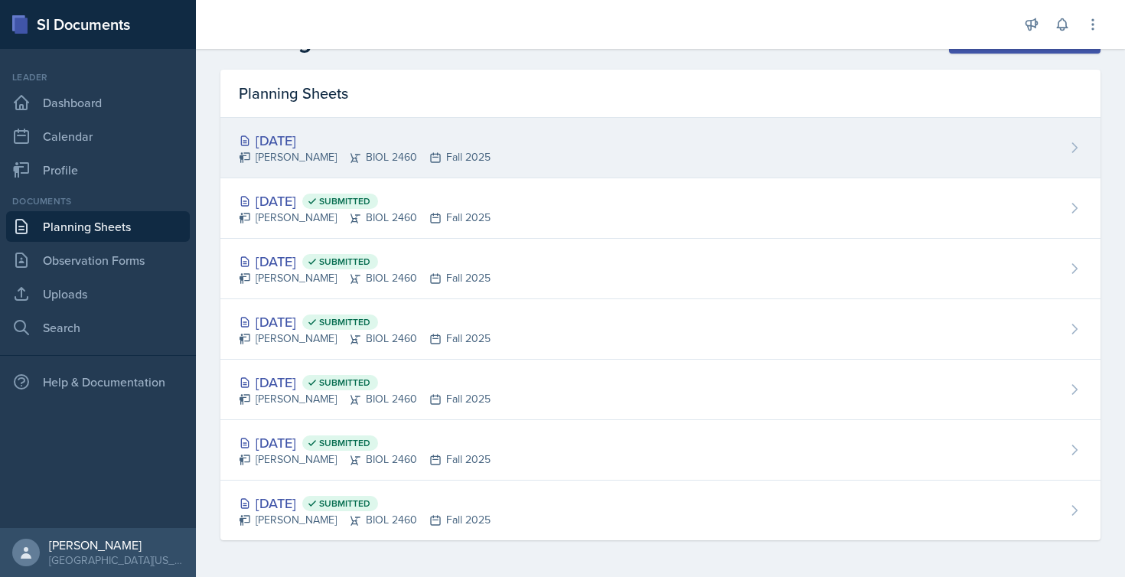
click at [289, 145] on div "[DATE]" at bounding box center [365, 140] width 252 height 21
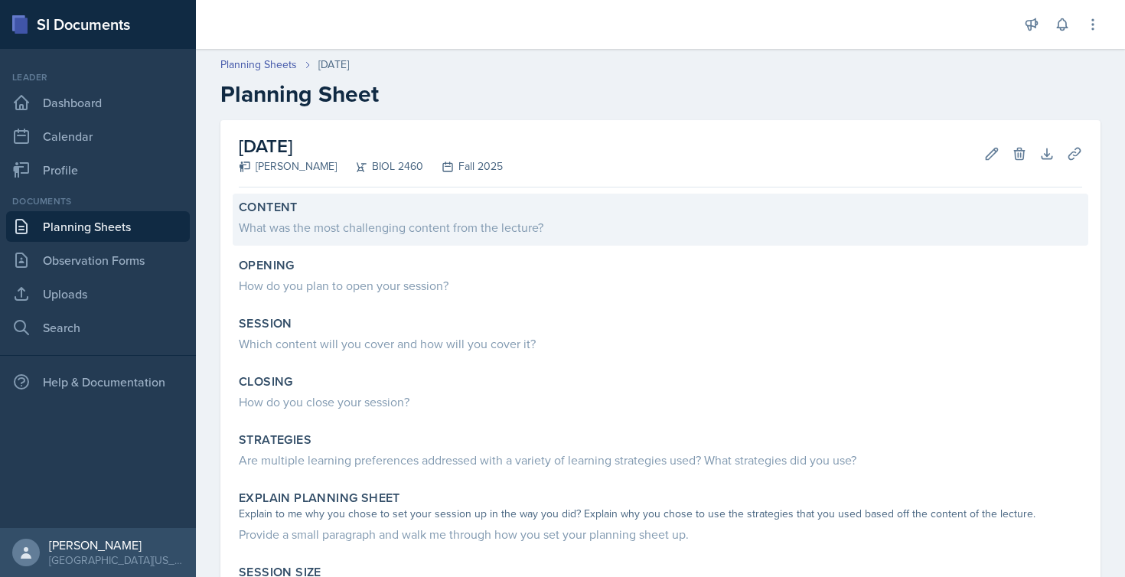
click at [377, 226] on div "What was the most challenging content from the lecture?" at bounding box center [660, 227] width 843 height 18
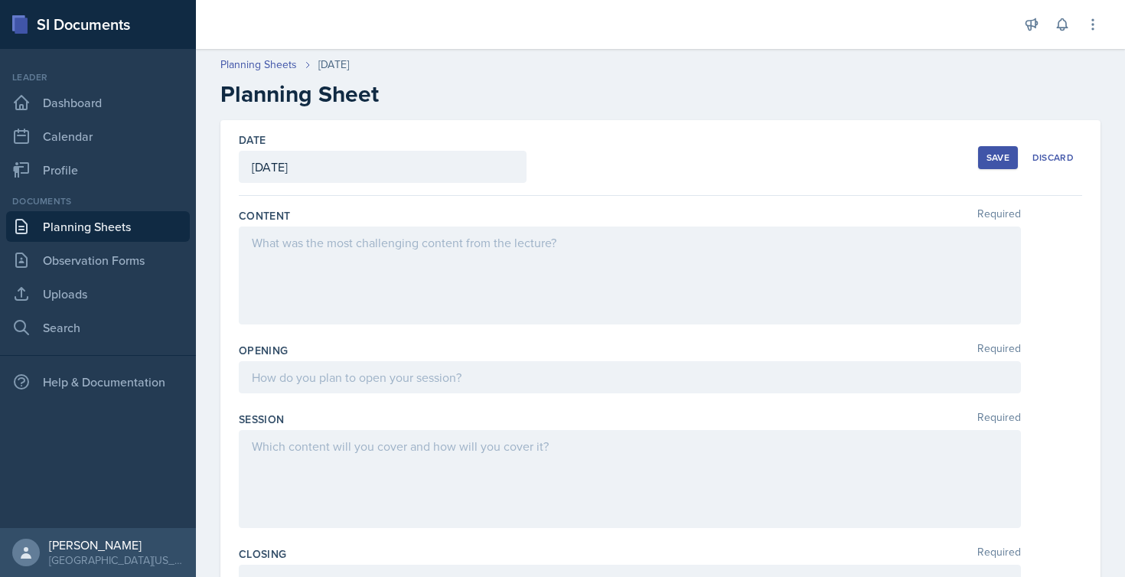
click at [403, 246] on div at bounding box center [630, 276] width 782 height 98
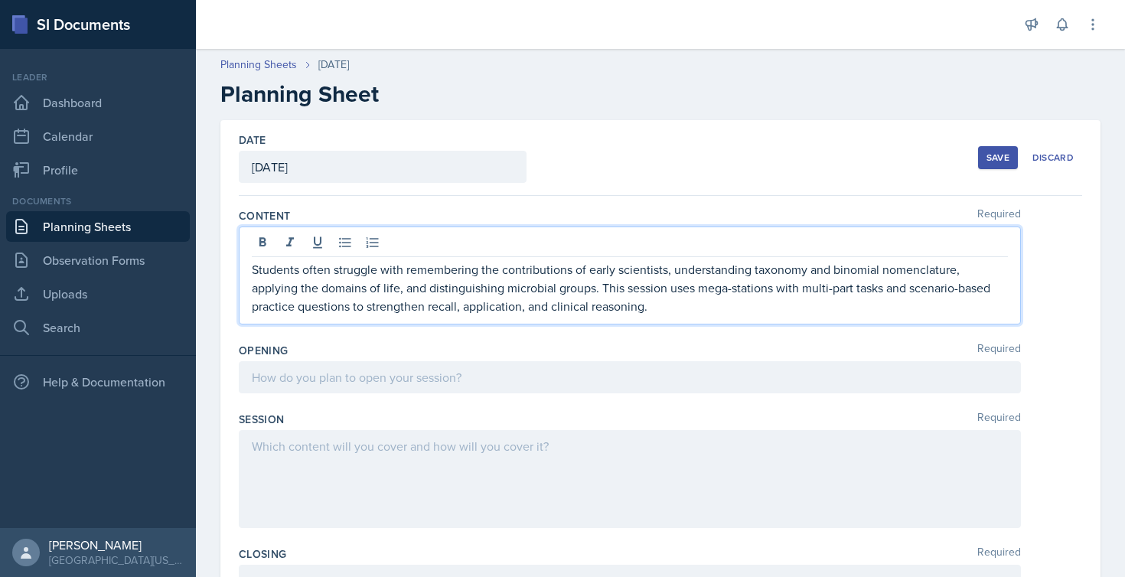
click at [446, 377] on div at bounding box center [630, 377] width 782 height 32
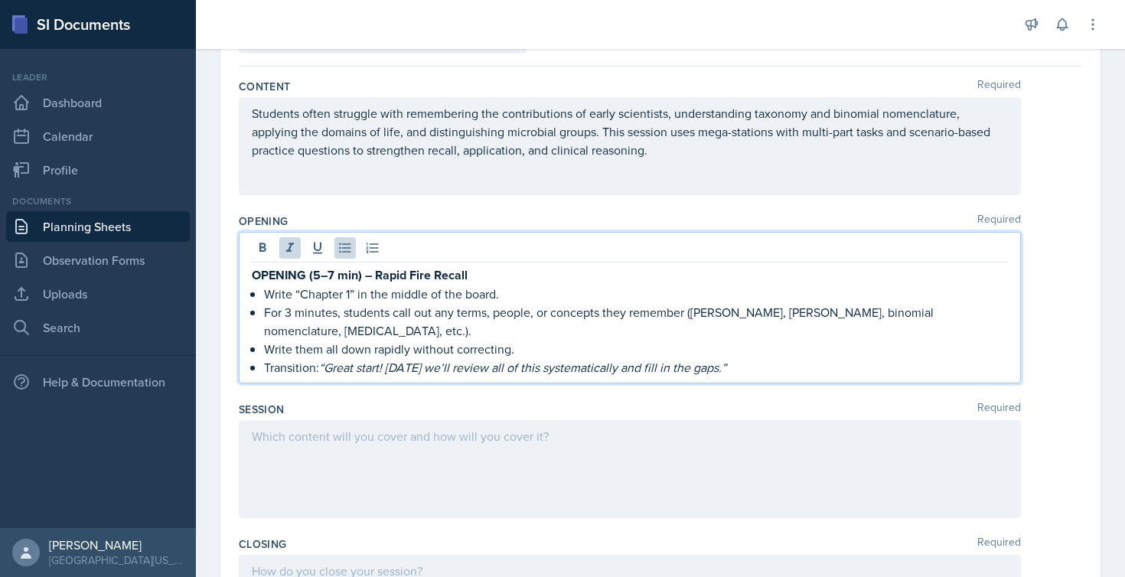
scroll to position [180, 0]
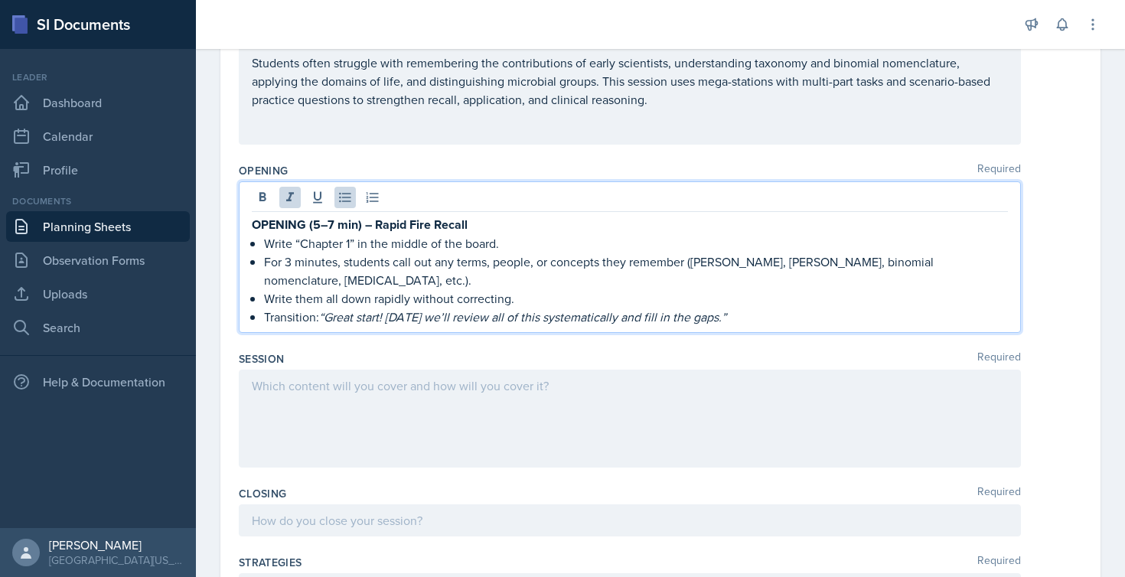
click at [446, 372] on div at bounding box center [630, 419] width 782 height 98
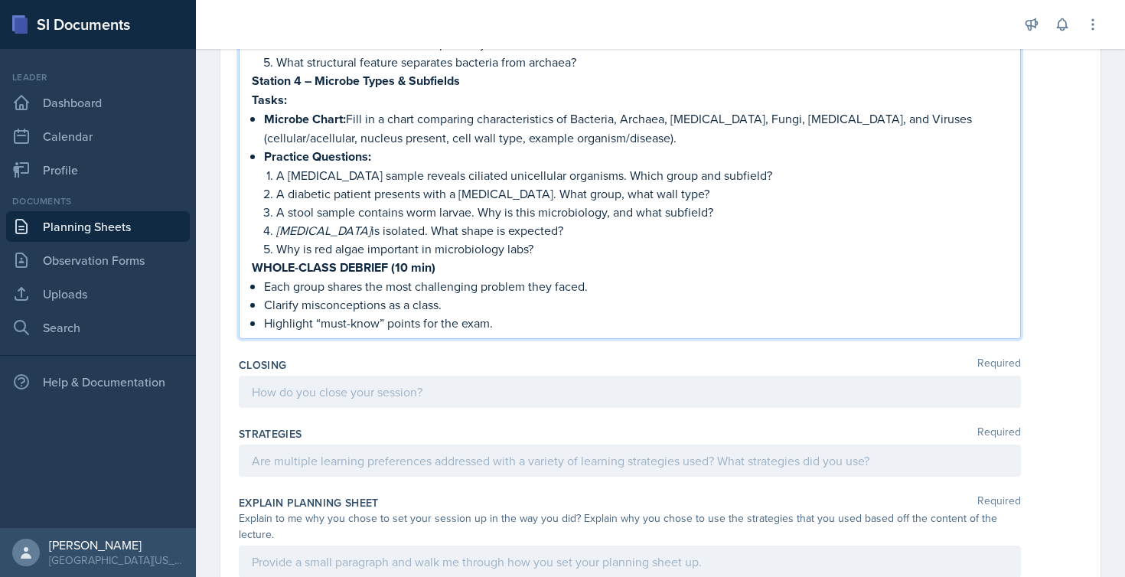
scroll to position [1133, 0]
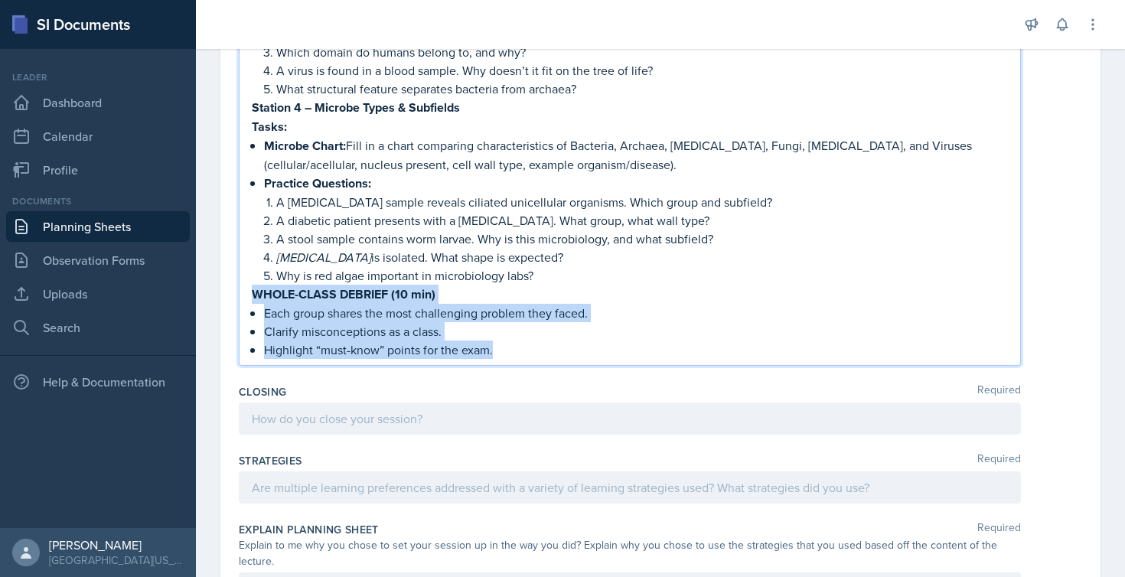
drag, startPoint x: 503, startPoint y: 339, endPoint x: 253, endPoint y: 281, distance: 256.9
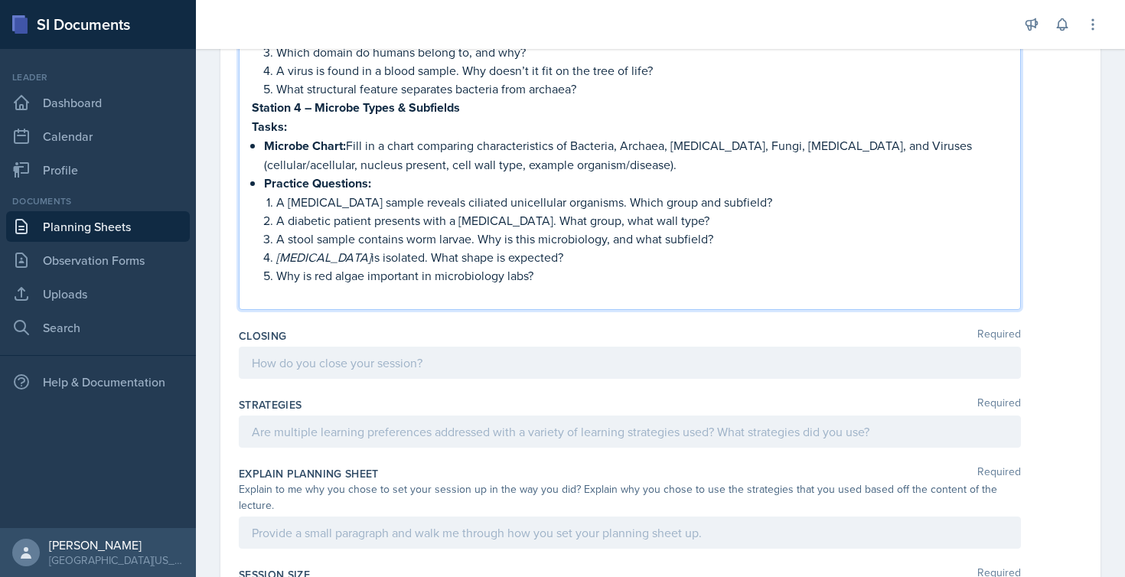
click at [433, 347] on div at bounding box center [630, 363] width 782 height 32
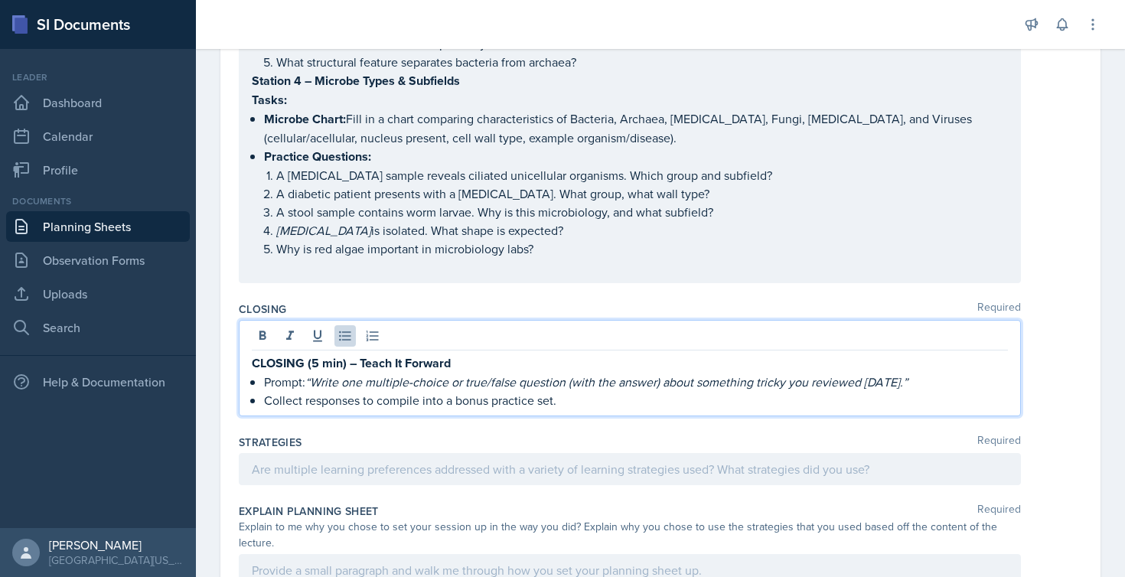
click at [401, 455] on div at bounding box center [630, 469] width 782 height 32
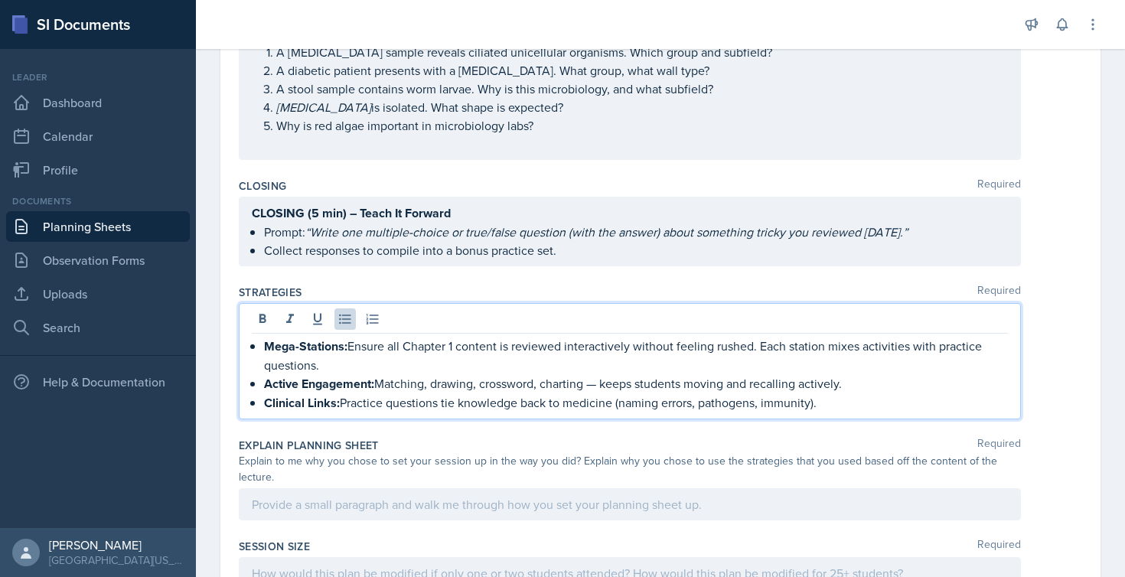
scroll to position [1270, 0]
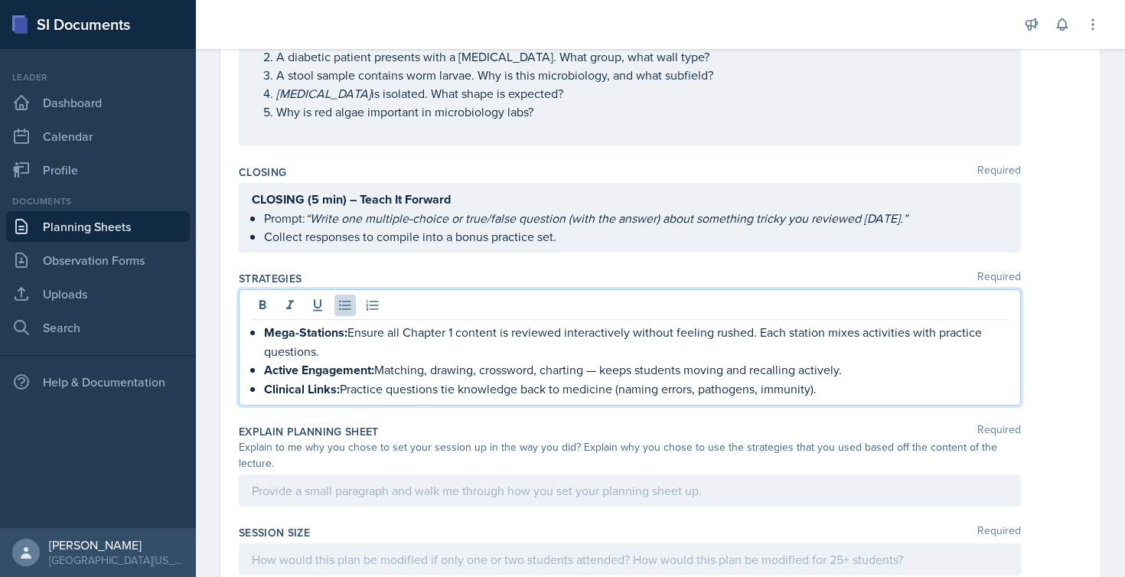
click at [400, 476] on div at bounding box center [630, 490] width 782 height 32
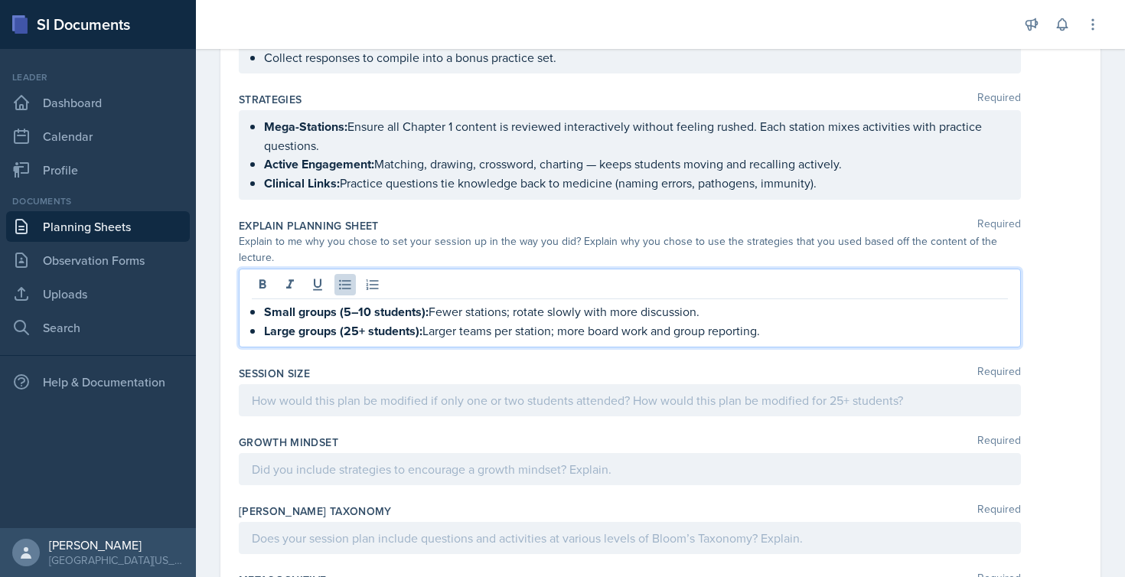
scroll to position [1469, 0]
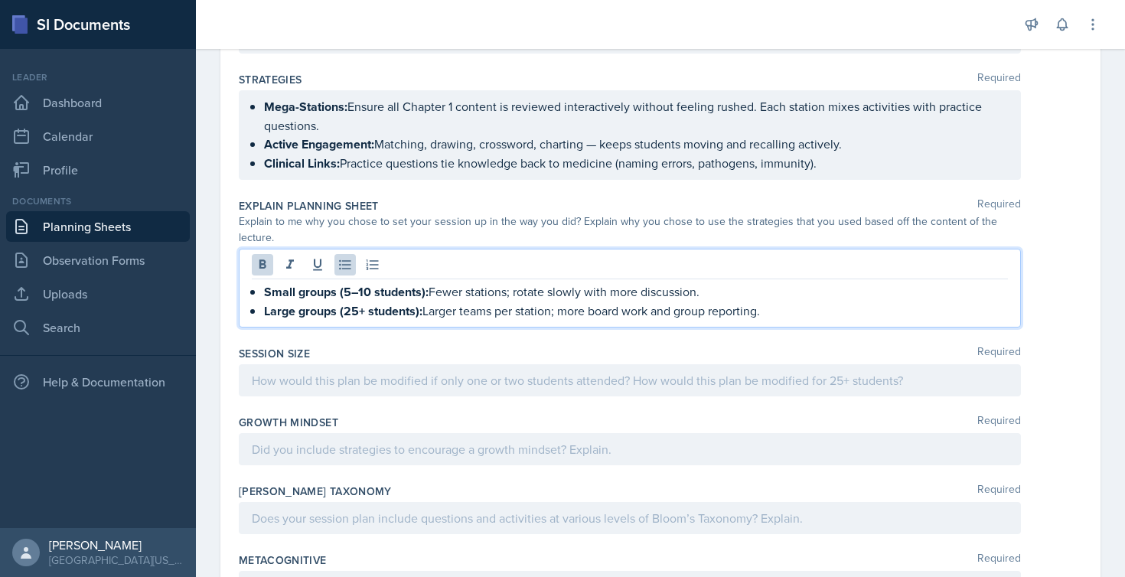
drag, startPoint x: 804, startPoint y: 296, endPoint x: 259, endPoint y: 279, distance: 545.1
click at [259, 282] on div "Small groups (5–10 students): Fewer stations; rotate slowly with more discussio…" at bounding box center [630, 301] width 756 height 38
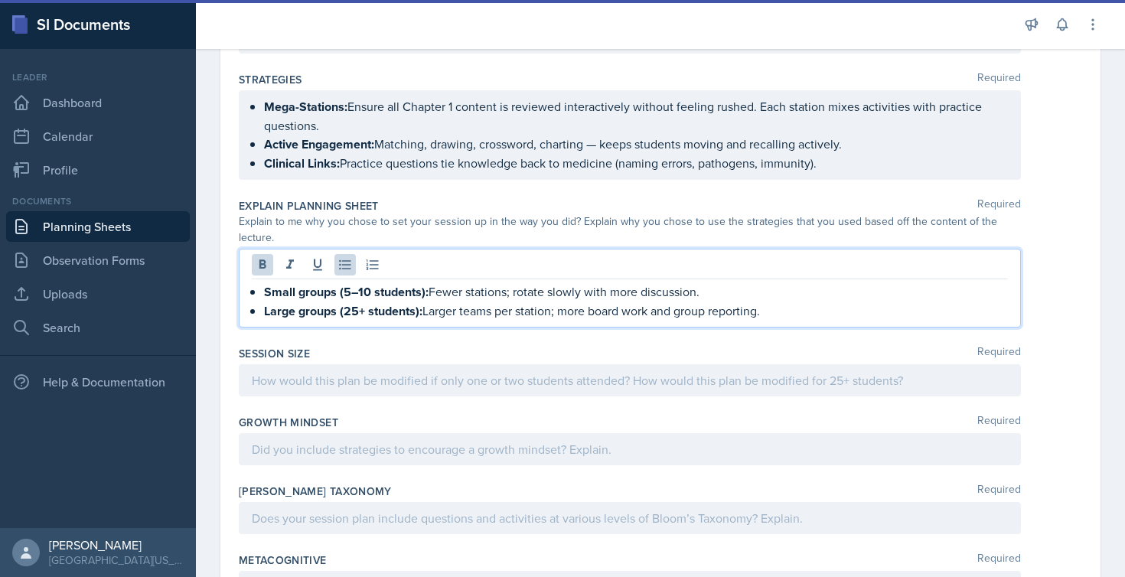
click at [291, 364] on div at bounding box center [630, 380] width 782 height 32
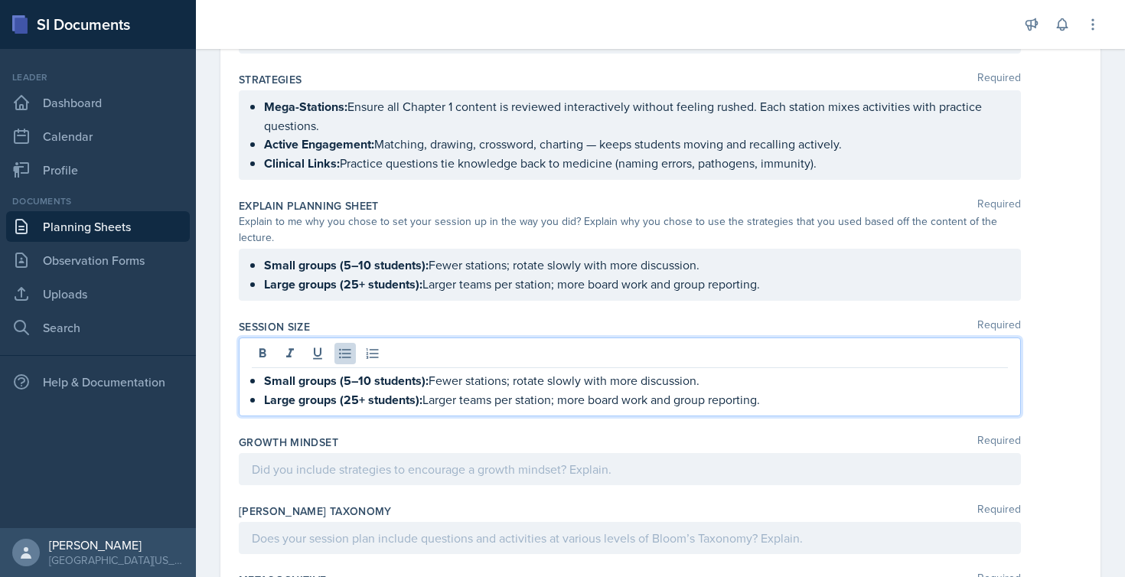
click at [380, 453] on div at bounding box center [630, 469] width 782 height 32
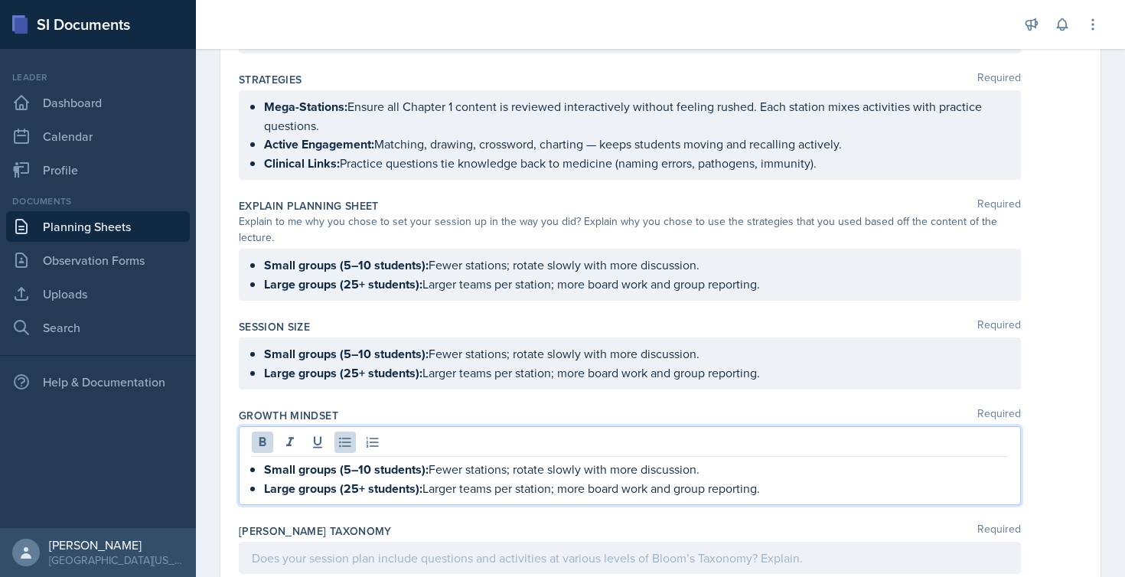
drag, startPoint x: 782, startPoint y: 464, endPoint x: 219, endPoint y: 446, distance: 563.5
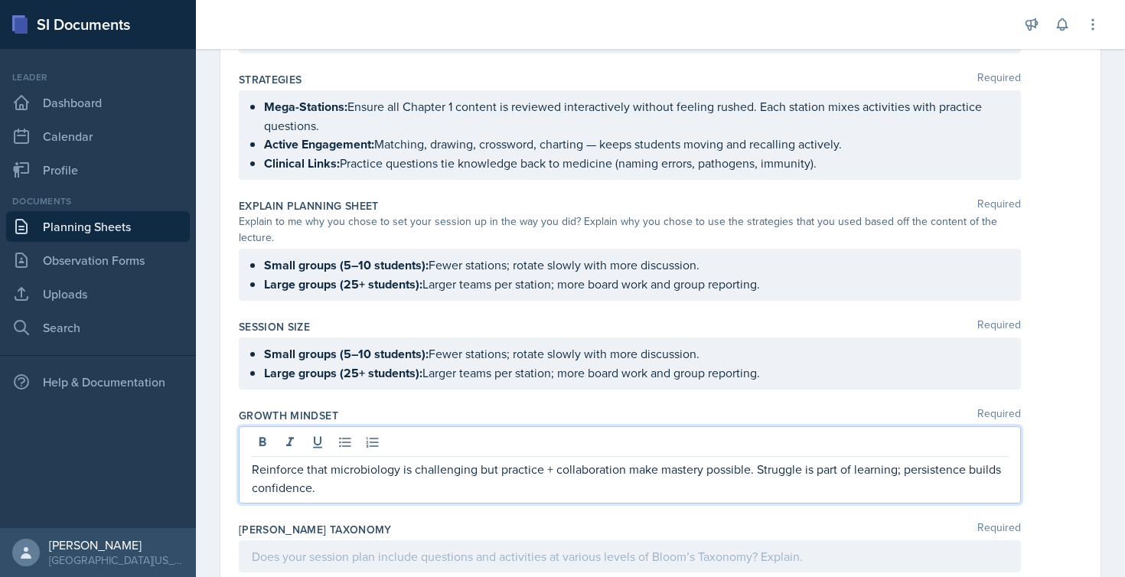
click at [351, 540] on div at bounding box center [630, 556] width 782 height 32
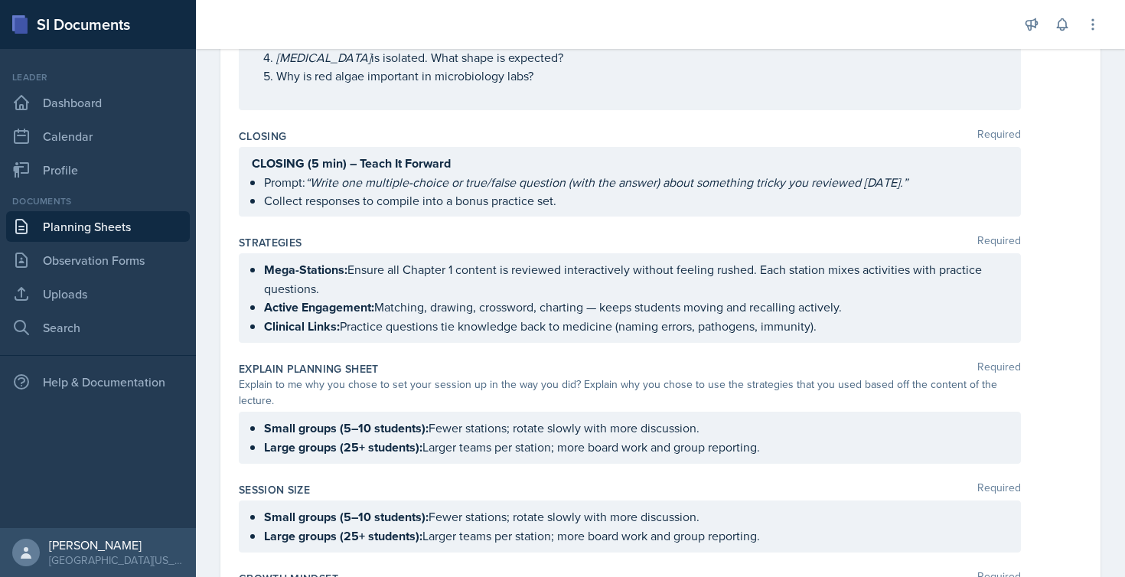
scroll to position [1303, 0]
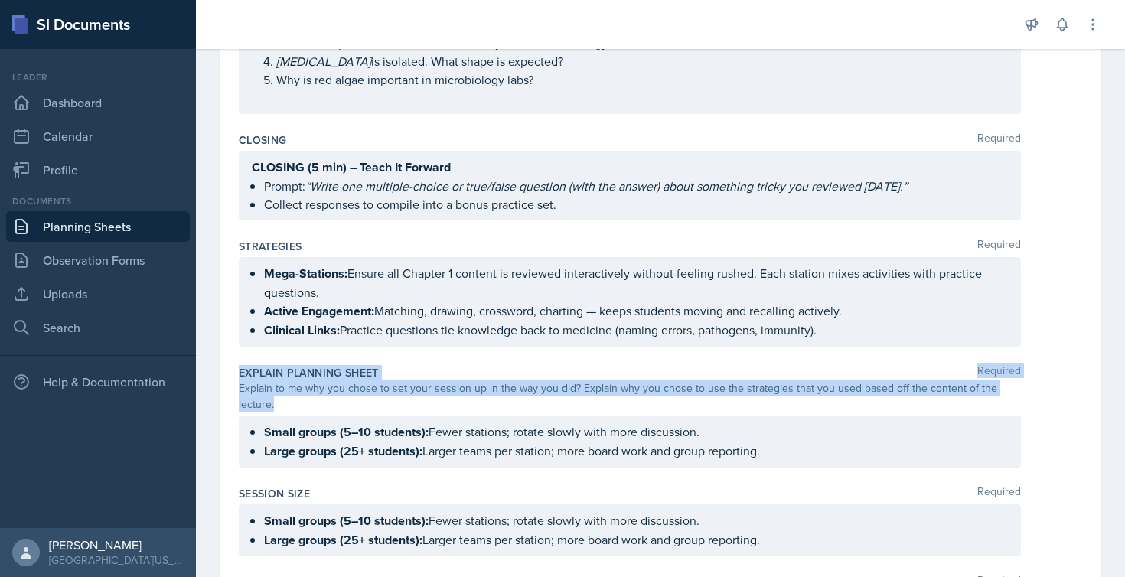
drag, startPoint x: 236, startPoint y: 349, endPoint x: 294, endPoint y: 386, distance: 68.6
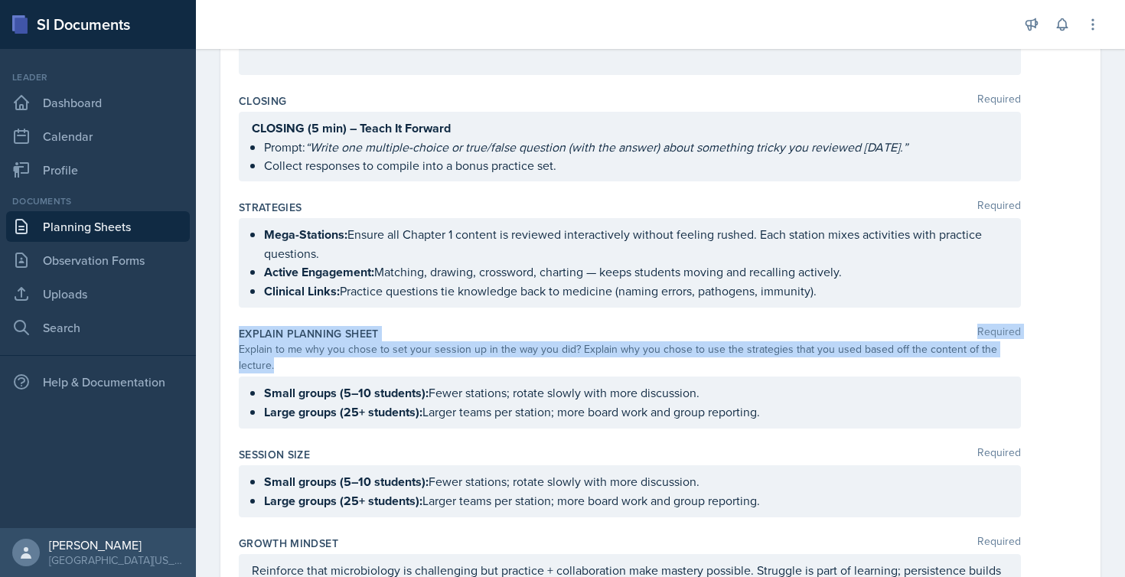
scroll to position [1360, 0]
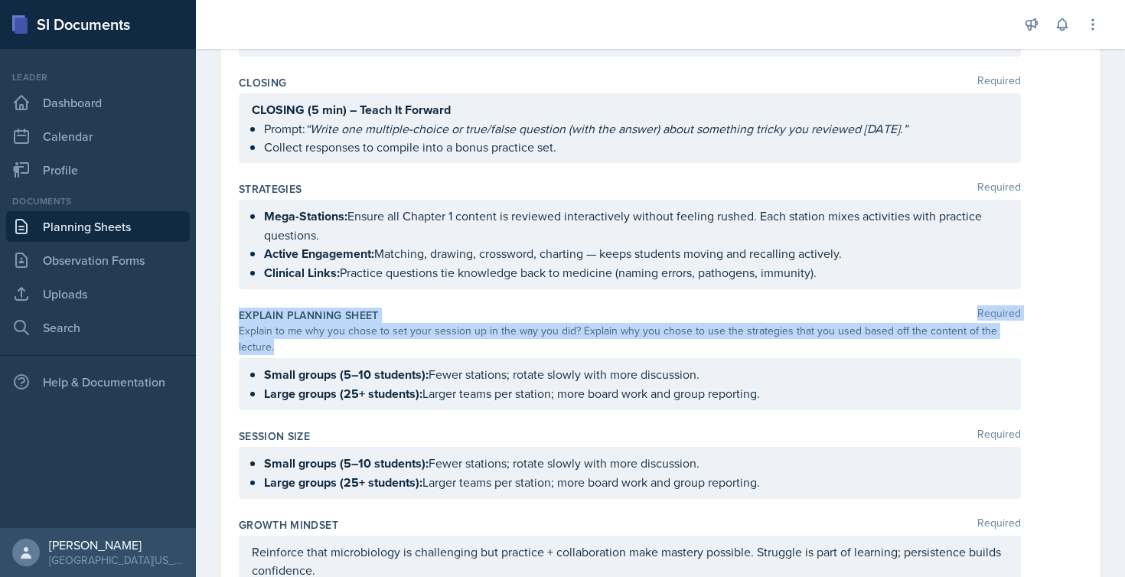
click at [771, 373] on ul "Small groups (5–10 students): Fewer stations; rotate slowly with more discussio…" at bounding box center [636, 384] width 744 height 38
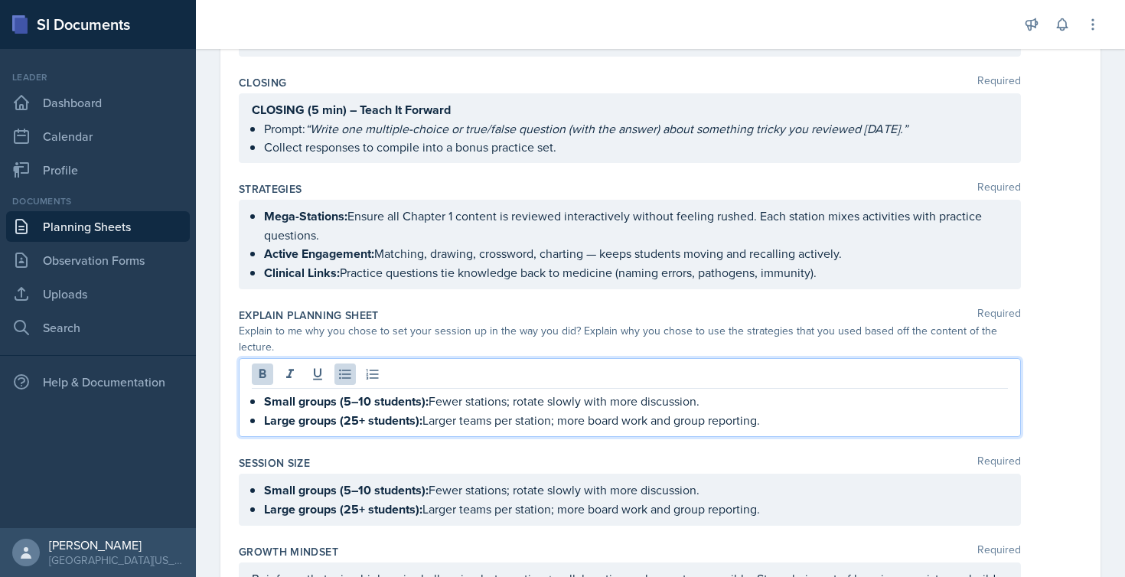
drag, startPoint x: 776, startPoint y: 404, endPoint x: 254, endPoint y: 367, distance: 523.2
click at [254, 367] on div "Small groups (5–10 students): Fewer stations; rotate slowly with more discussio…" at bounding box center [630, 397] width 782 height 79
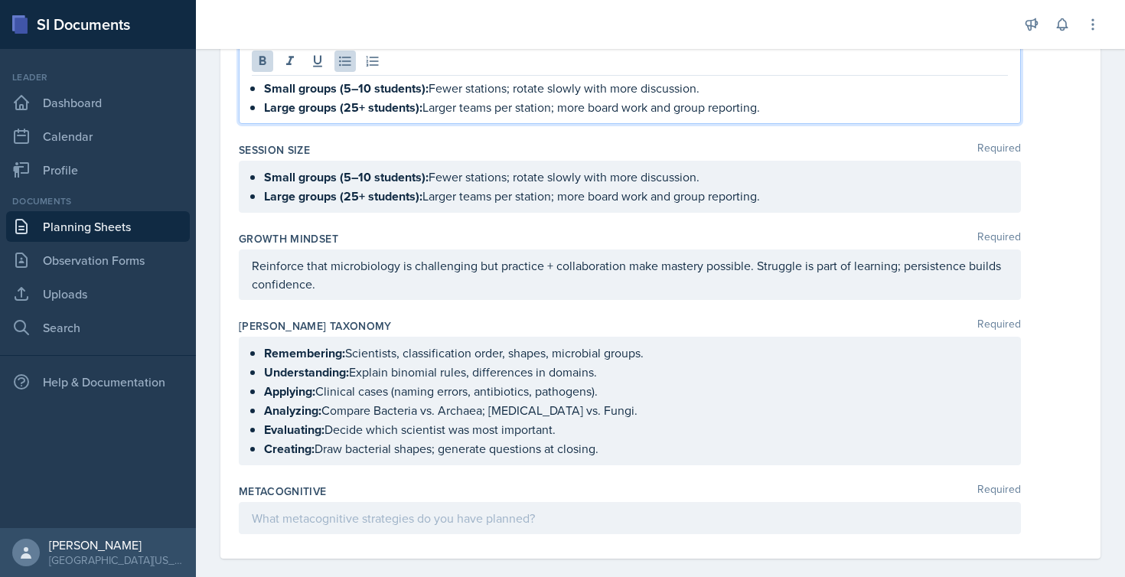
click at [505, 504] on div at bounding box center [630, 518] width 782 height 32
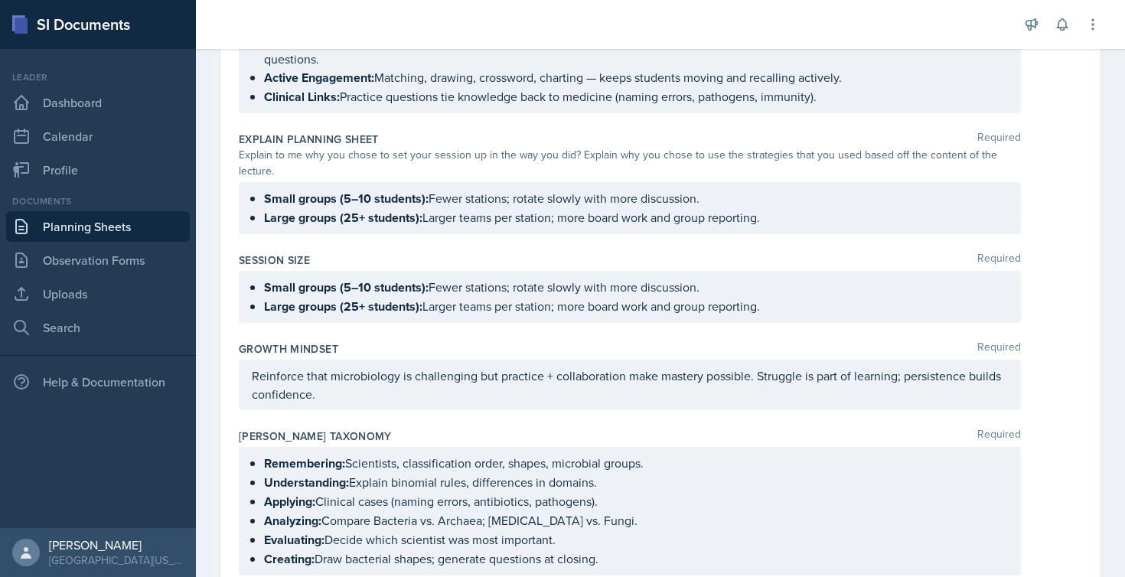
scroll to position [1511, 0]
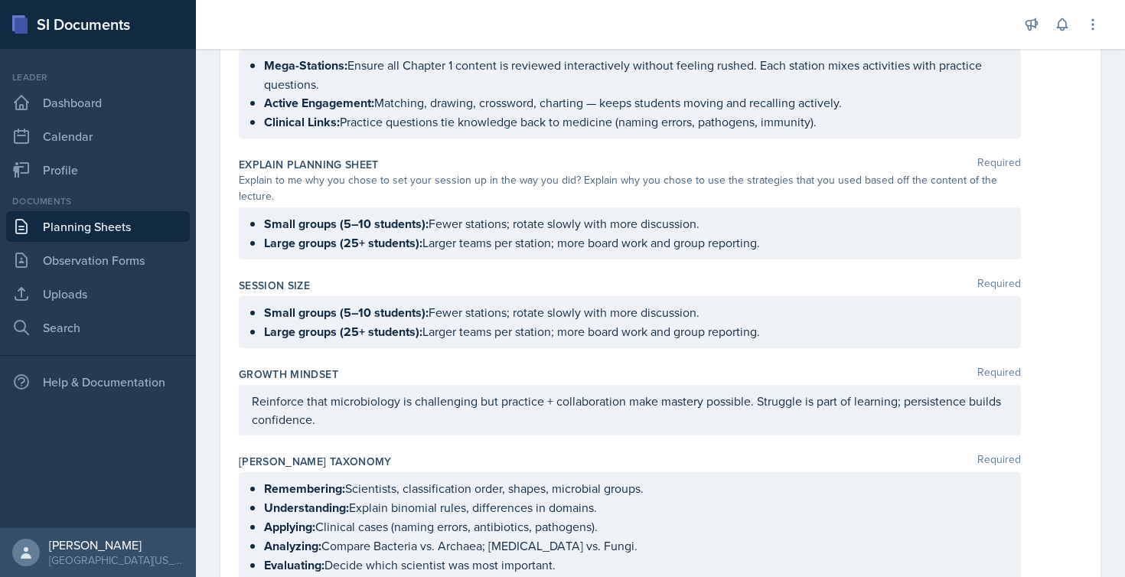
click at [449, 219] on div "Small groups (5–10 students): Fewer stations; rotate slowly with more discussio…" at bounding box center [630, 233] width 782 height 52
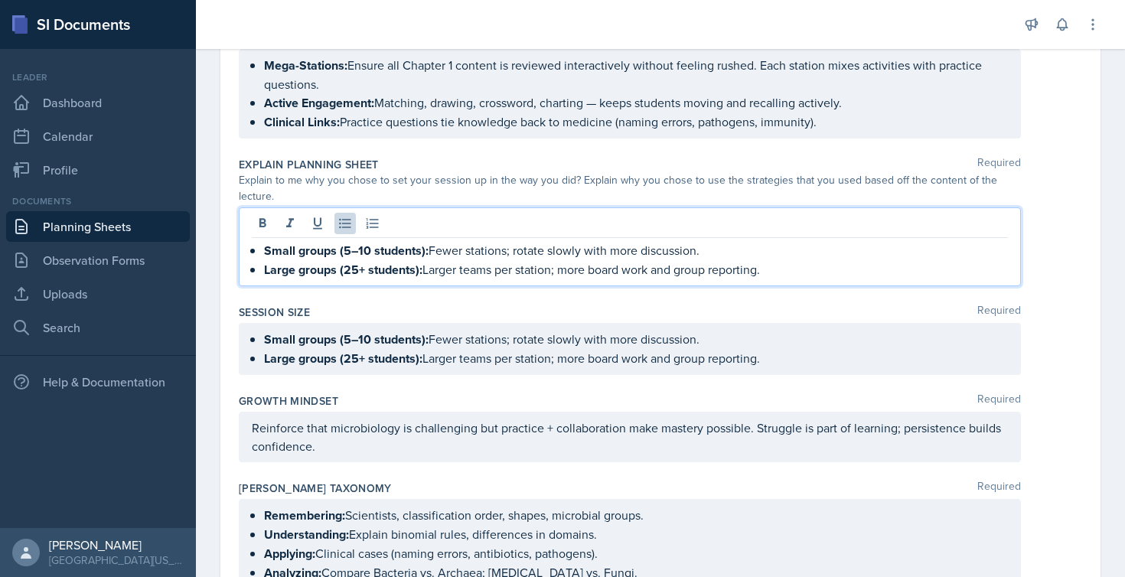
click at [849, 268] on div "Explain Planning Sheet Required Explain to me why you chose to set your session…" at bounding box center [660, 225] width 843 height 148
drag, startPoint x: 777, startPoint y: 225, endPoint x: 253, endPoint y: 235, distance: 524.3
click at [264, 241] on ul "Small groups (5–10 students): Fewer stations; rotate slowly with more discussio…" at bounding box center [636, 260] width 744 height 38
click at [263, 241] on div "Small groups (5–10 students): Fewer stations; rotate slowly with more discussio…" at bounding box center [630, 260] width 756 height 38
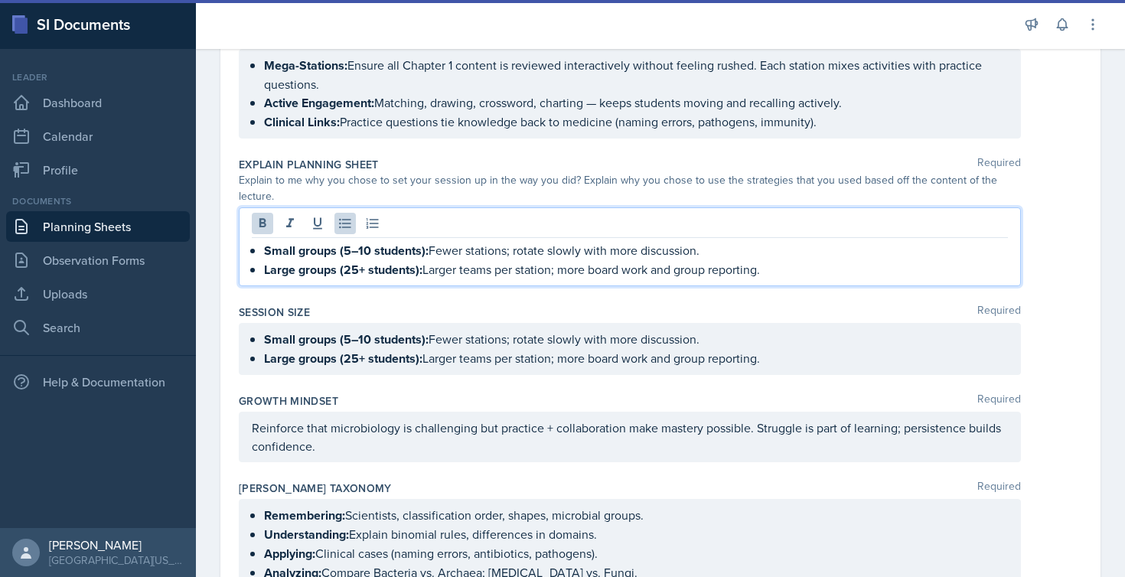
drag, startPoint x: 263, startPoint y: 233, endPoint x: 810, endPoint y: 264, distance: 548.1
click at [810, 264] on div "Small groups (5–10 students): Fewer stations; rotate slowly with more discussio…" at bounding box center [630, 246] width 782 height 79
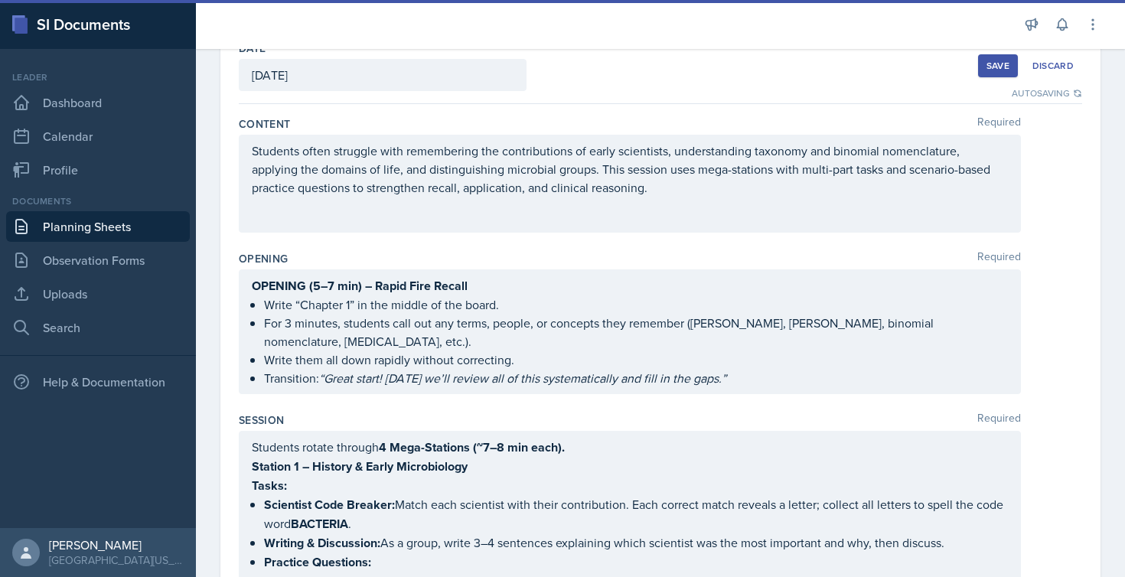
scroll to position [93, 0]
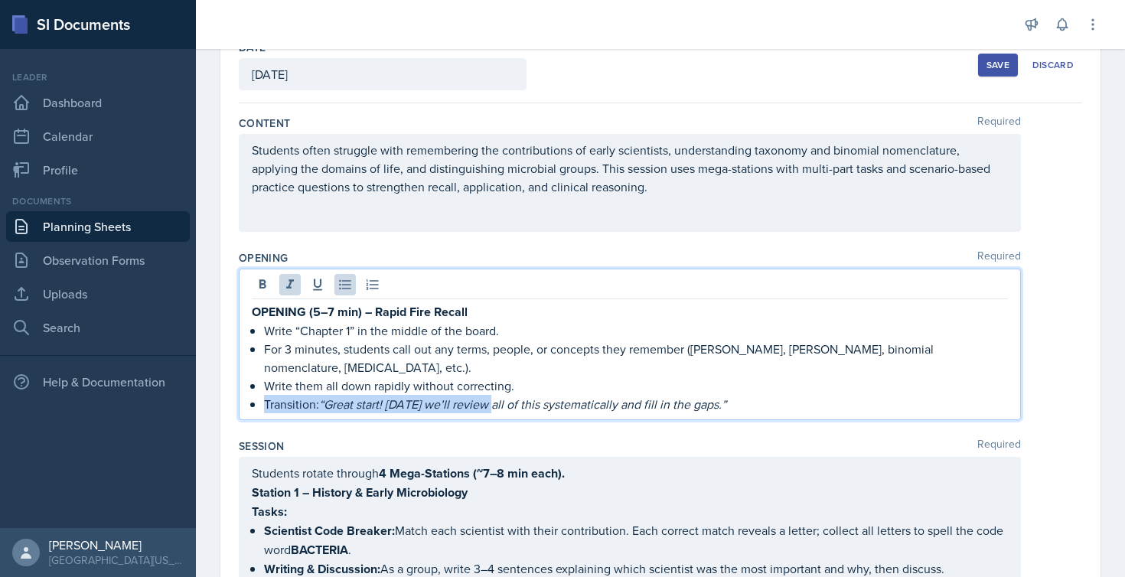
drag, startPoint x: 742, startPoint y: 361, endPoint x: 494, endPoint y: 387, distance: 249.3
click at [494, 395] on p "Transition: “Great start! [DATE] we’ll review all of this systematically and fi…" at bounding box center [636, 404] width 744 height 18
click at [494, 396] on em "“Great start! [DATE] we’ll review all of this systematically and fill in the ga…" at bounding box center [522, 404] width 407 height 17
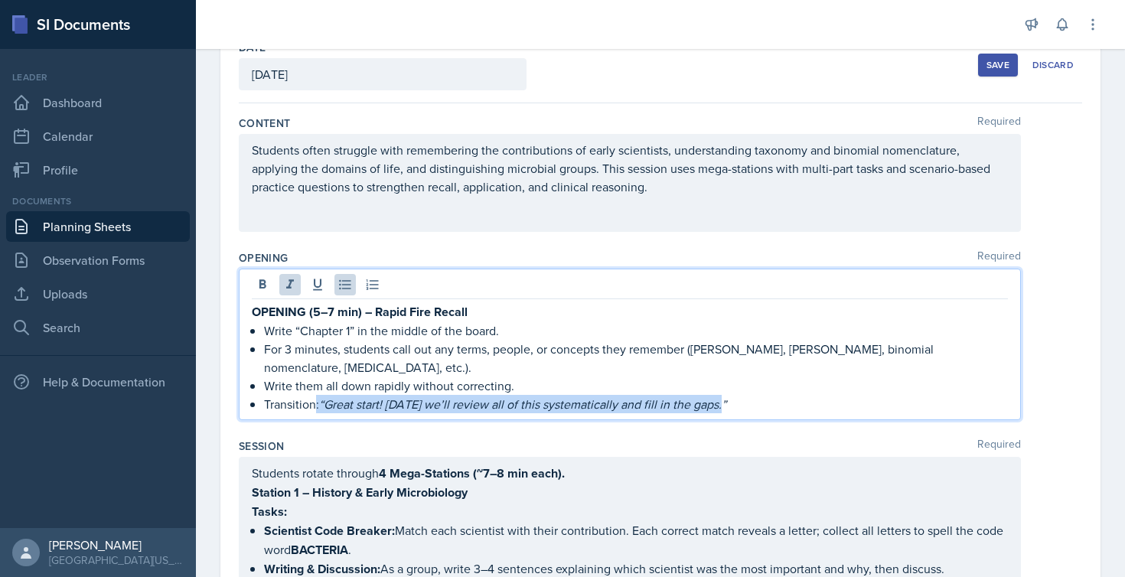
drag, startPoint x: 758, startPoint y: 392, endPoint x: 316, endPoint y: 382, distance: 442.4
click at [316, 395] on p "Transition: “Great start! [DATE] we’ll review all of this systematically and fi…" at bounding box center [636, 404] width 744 height 18
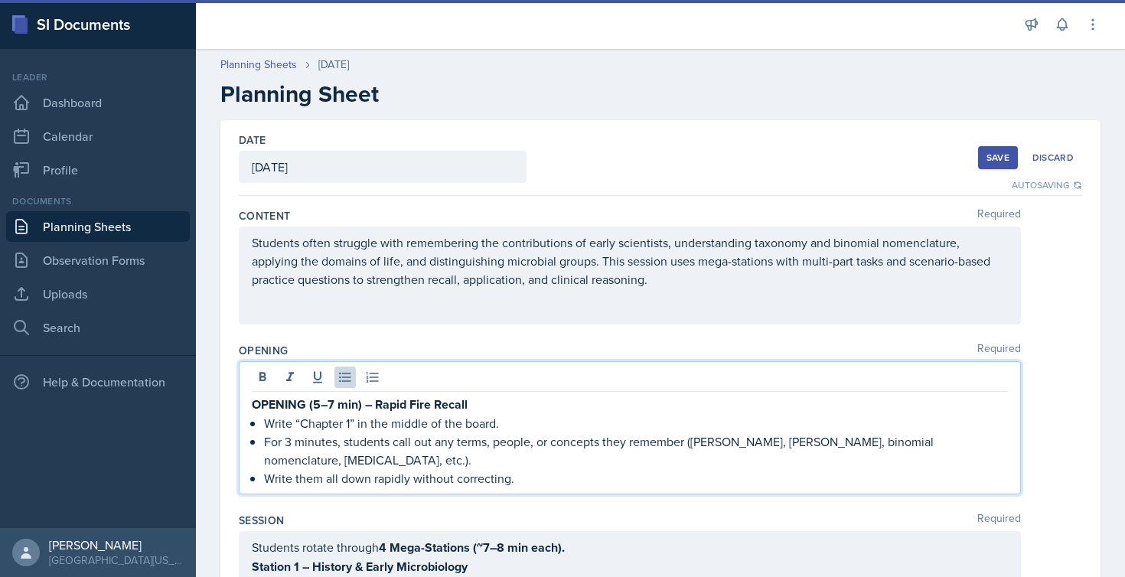
scroll to position [0, 0]
click at [989, 153] on div "Save" at bounding box center [997, 158] width 23 height 12
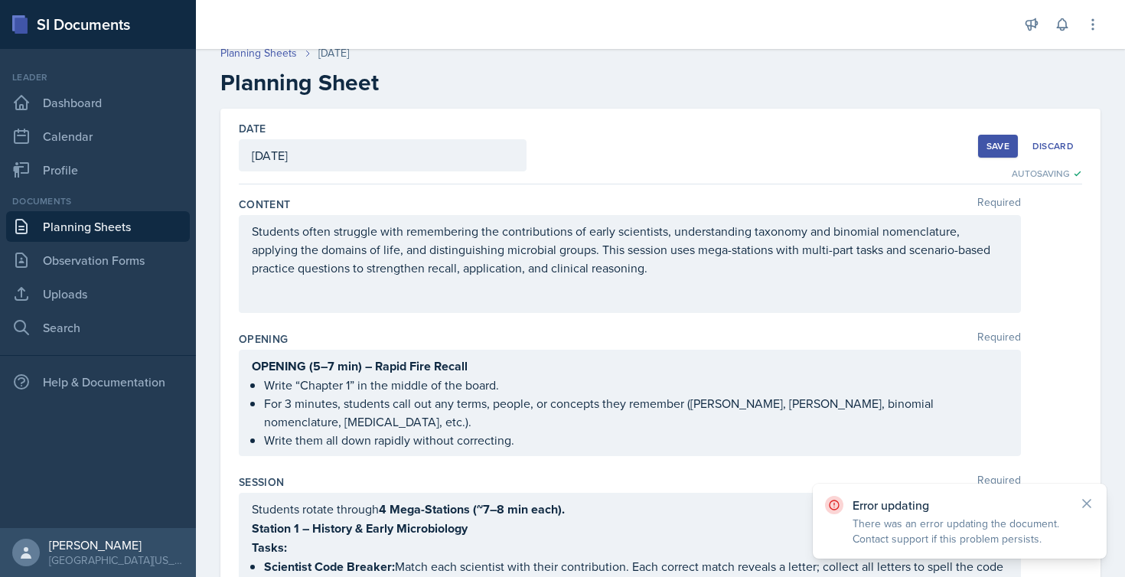
scroll to position [13, 0]
click at [642, 396] on div "OPENING (5–7 min) – Rapid Fire Recall Write “Chapter 1” in the middle of the bo…" at bounding box center [630, 401] width 756 height 93
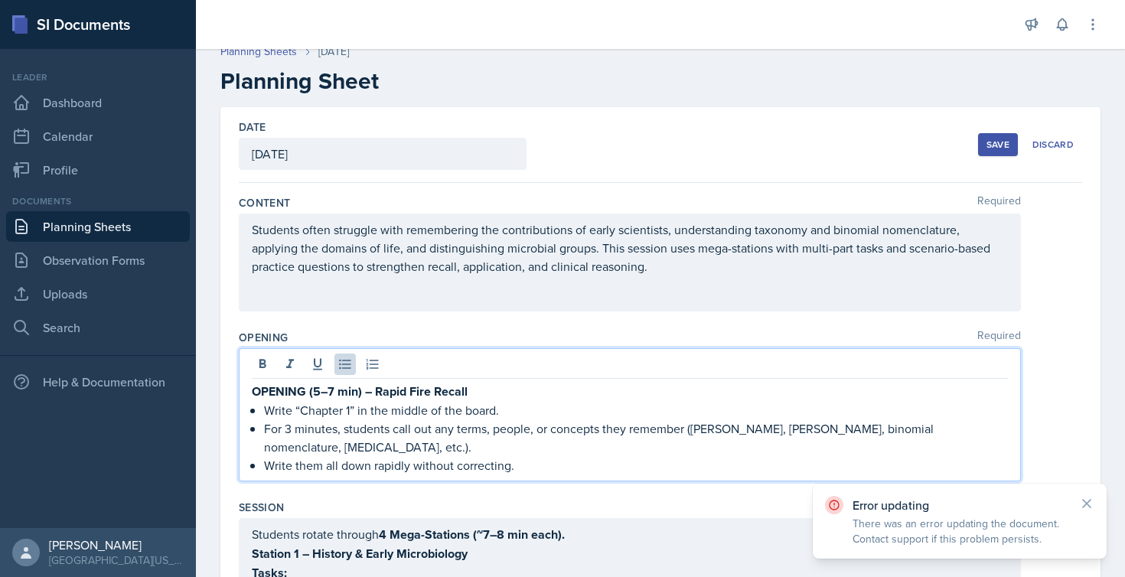
click at [986, 144] on div "Save" at bounding box center [997, 145] width 23 height 12
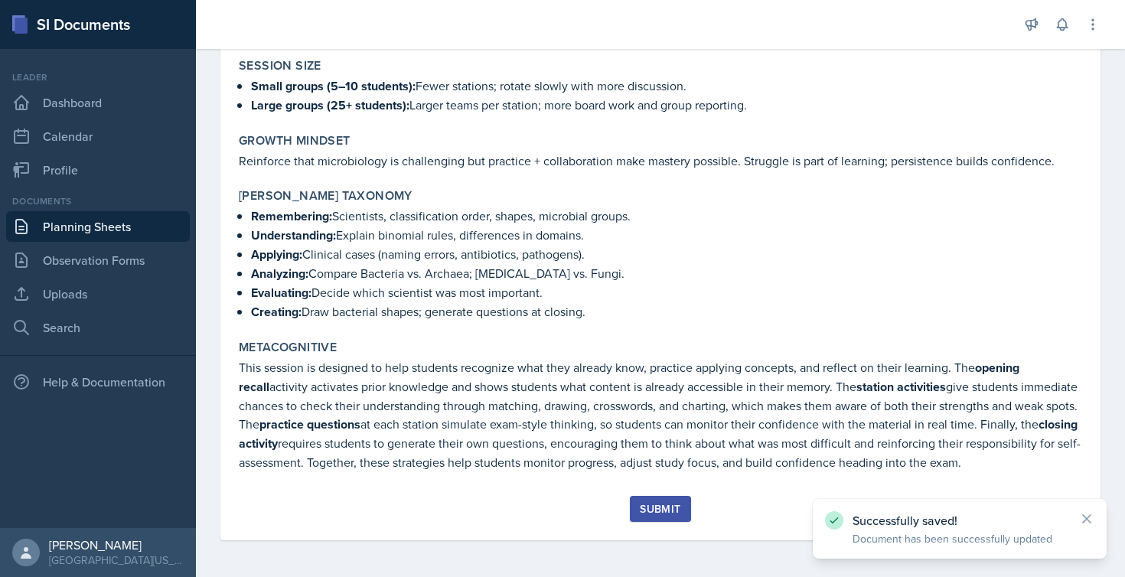
scroll to position [0, 0]
click at [647, 503] on div "Submit" at bounding box center [660, 509] width 41 height 12
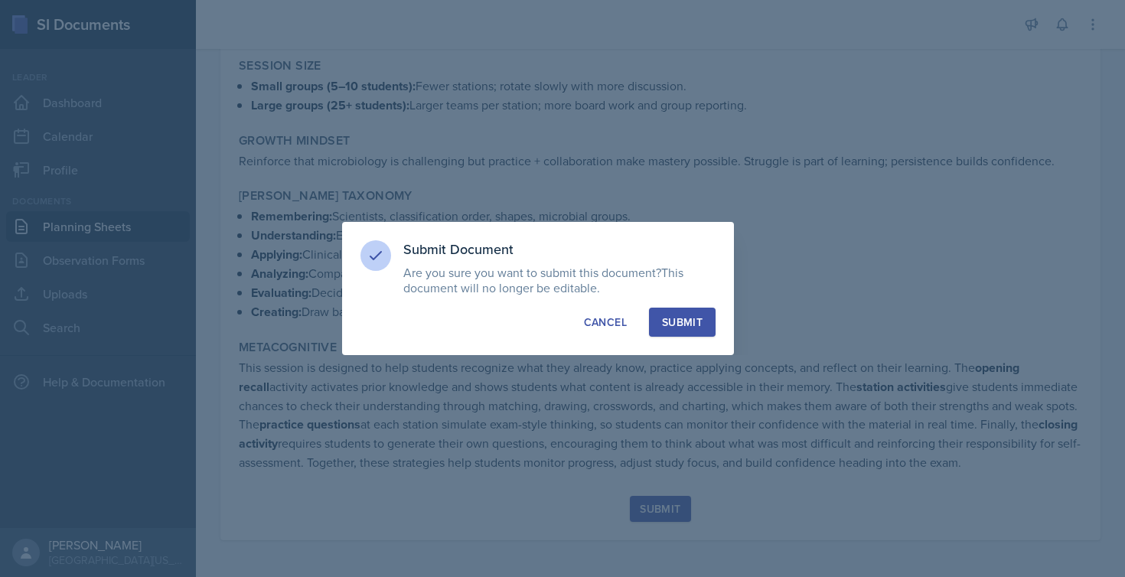
click at [700, 321] on div "Submit" at bounding box center [682, 322] width 41 height 15
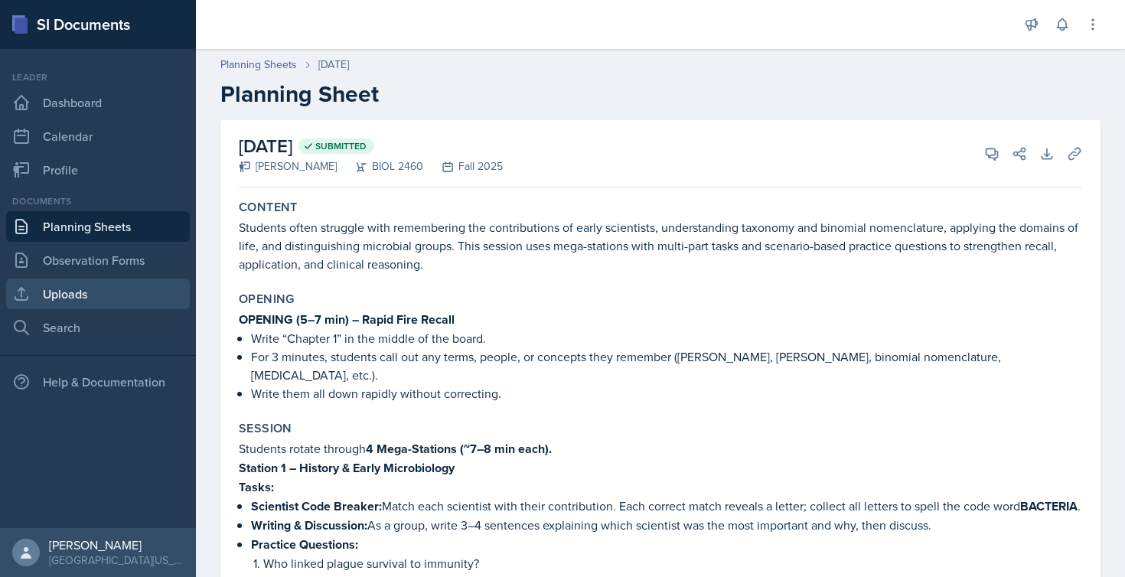
click at [60, 294] on link "Uploads" at bounding box center [98, 294] width 184 height 31
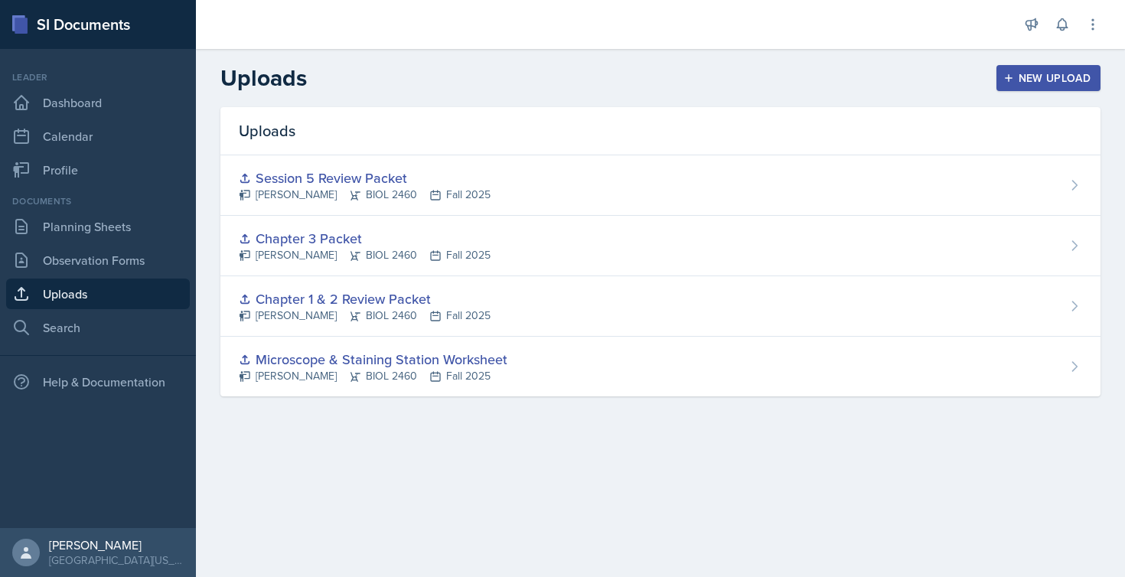
click at [1022, 80] on div "New Upload" at bounding box center [1048, 78] width 85 height 12
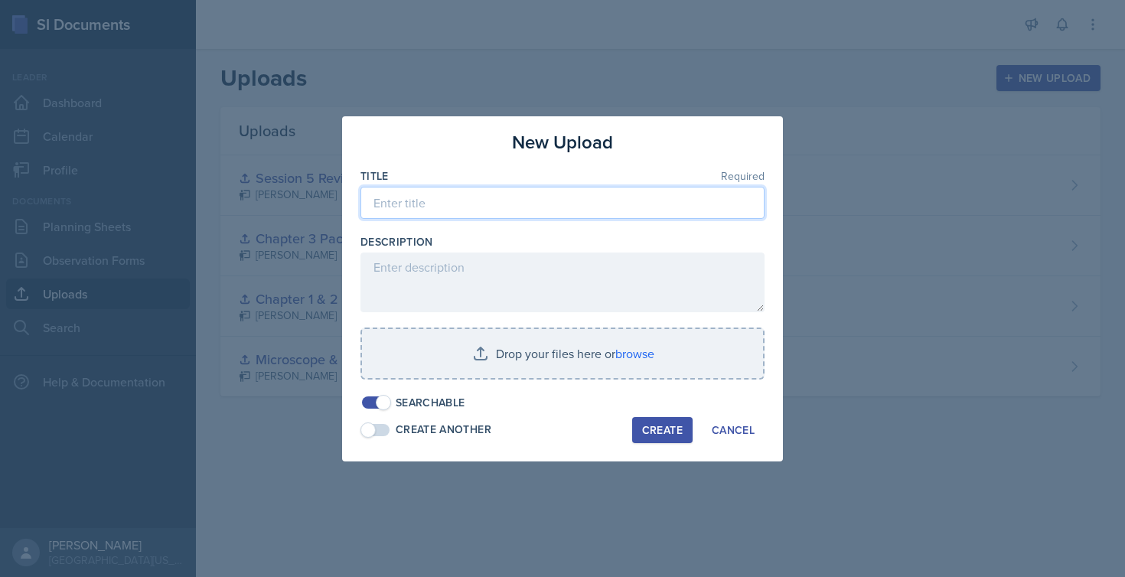
click at [513, 208] on input at bounding box center [562, 203] width 404 height 32
type input "Session 6 Review Packet"
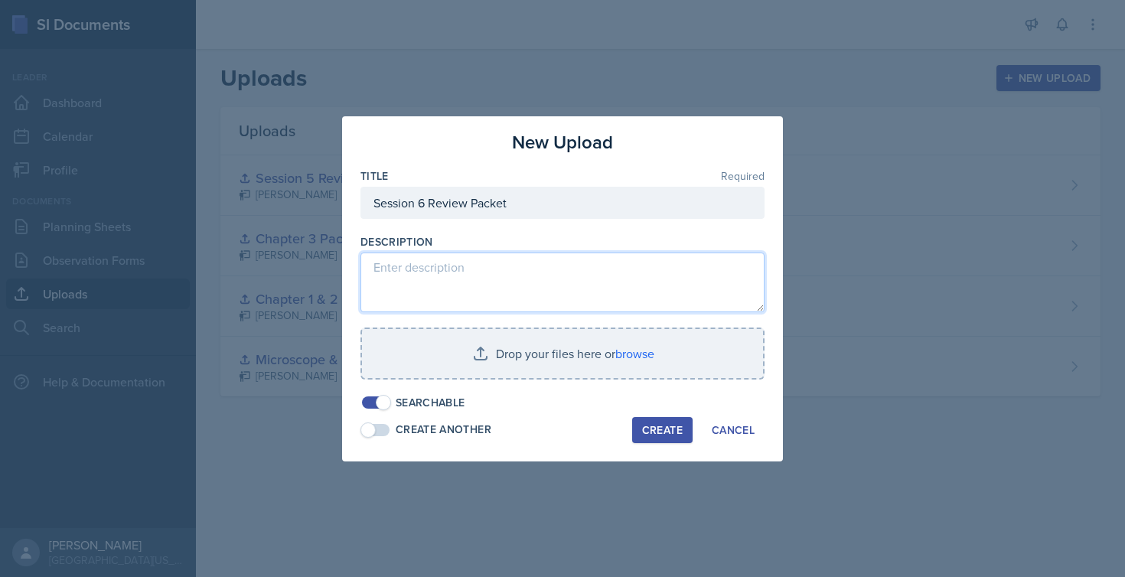
click at [468, 262] on textarea at bounding box center [562, 283] width 404 height 60
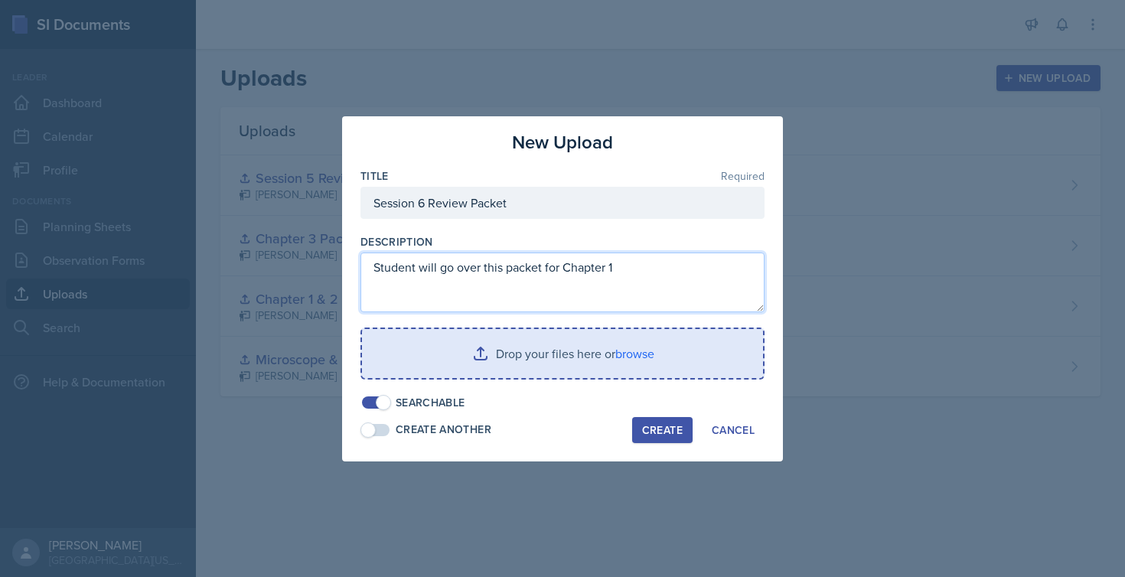
type textarea "Student will go over this packet for Chapter 1"
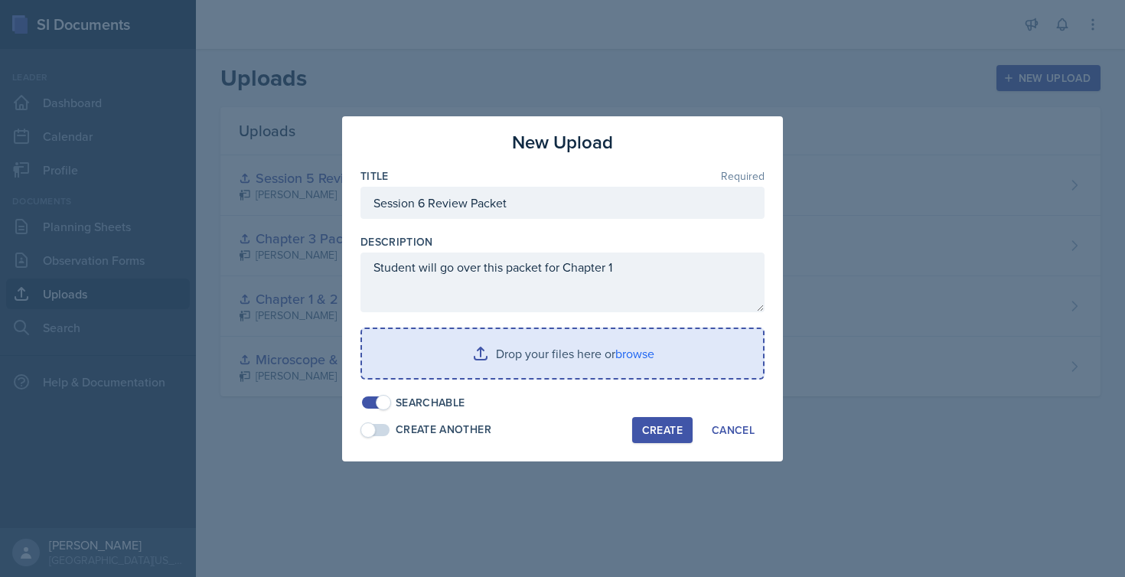
click at [524, 357] on input "file" at bounding box center [562, 353] width 401 height 49
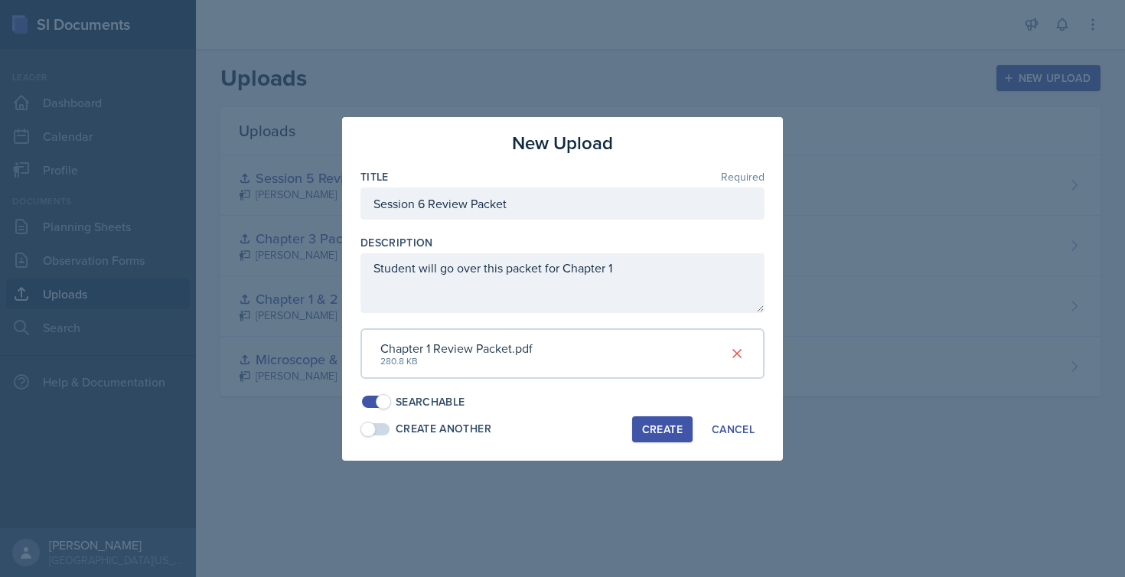
click at [667, 423] on div "Create" at bounding box center [662, 429] width 41 height 12
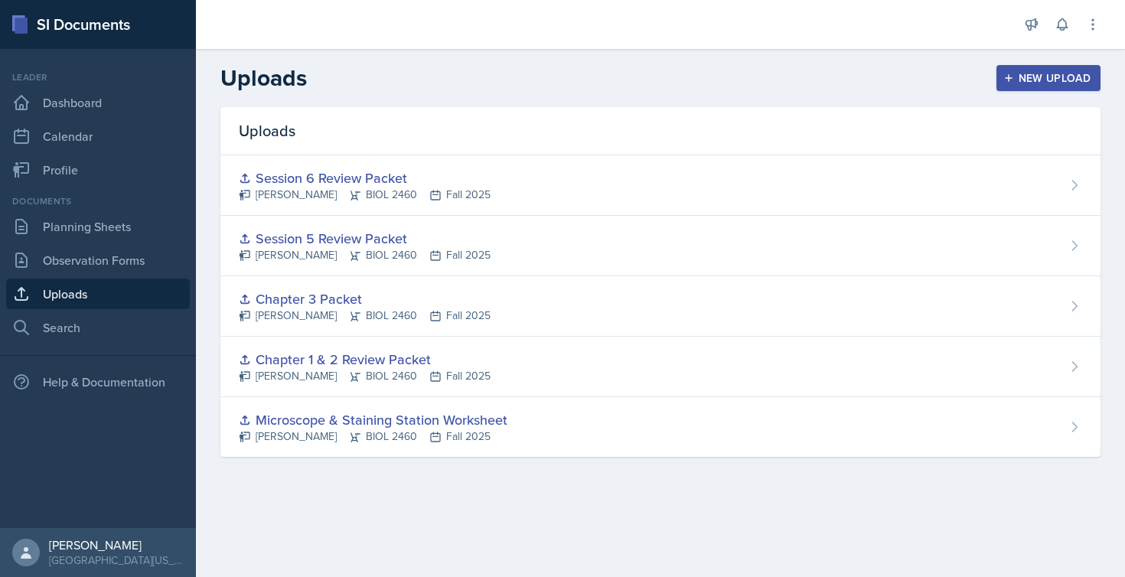
click at [77, 293] on link "Uploads" at bounding box center [98, 294] width 184 height 31
click at [1056, 72] on div "New Upload" at bounding box center [1048, 78] width 85 height 12
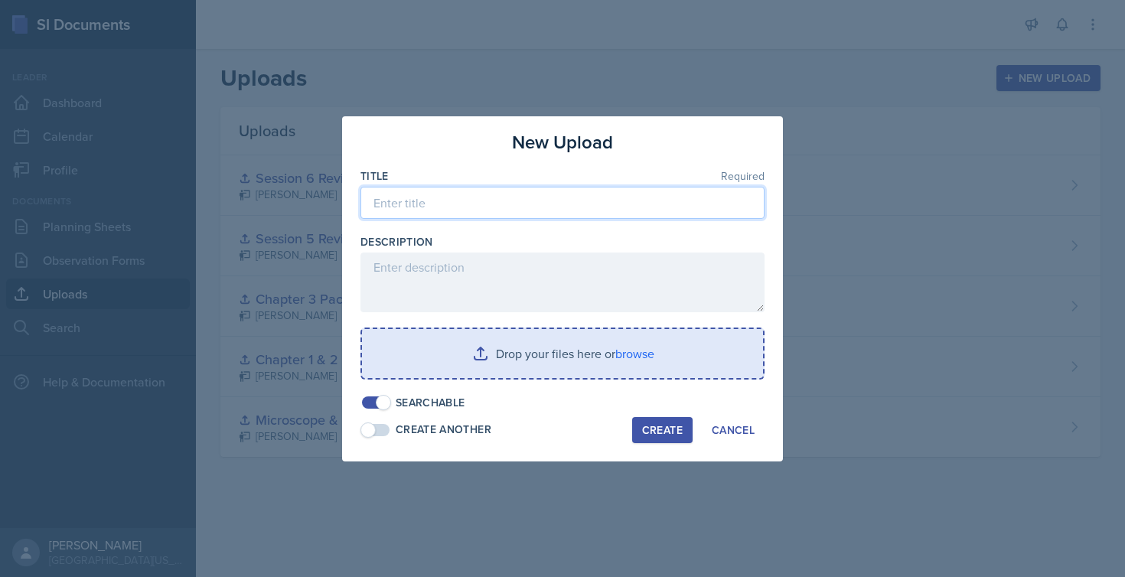
click at [507, 199] on input at bounding box center [562, 203] width 404 height 32
type input "Session 6 Crossword Puzzle"
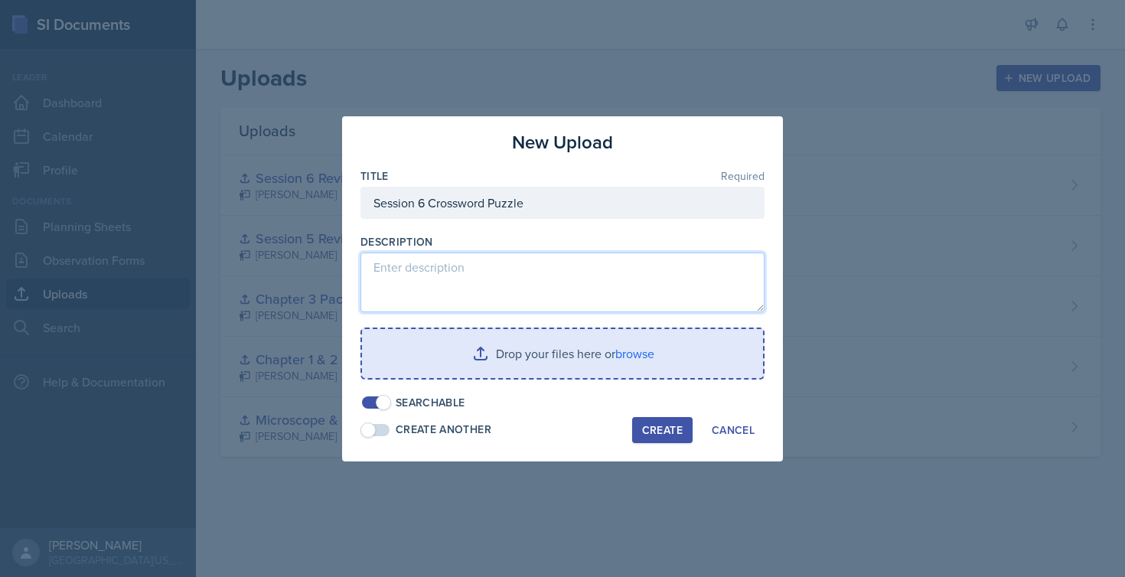
click at [501, 288] on textarea at bounding box center [562, 283] width 404 height 60
type textarea "Student will fill out crossword puzzle for test review."
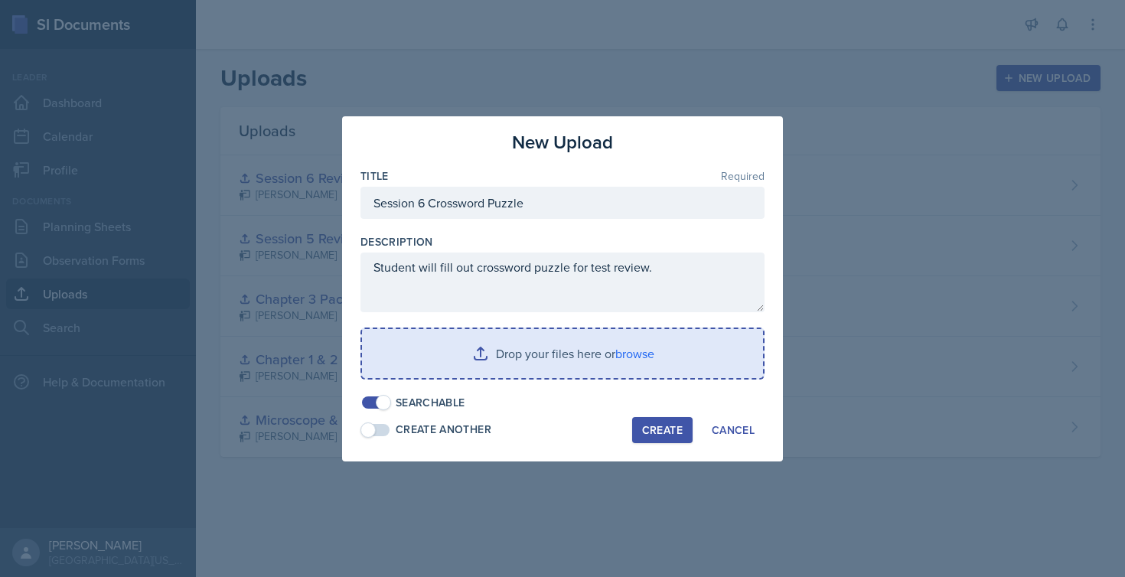
click at [493, 359] on input "file" at bounding box center [562, 353] width 401 height 49
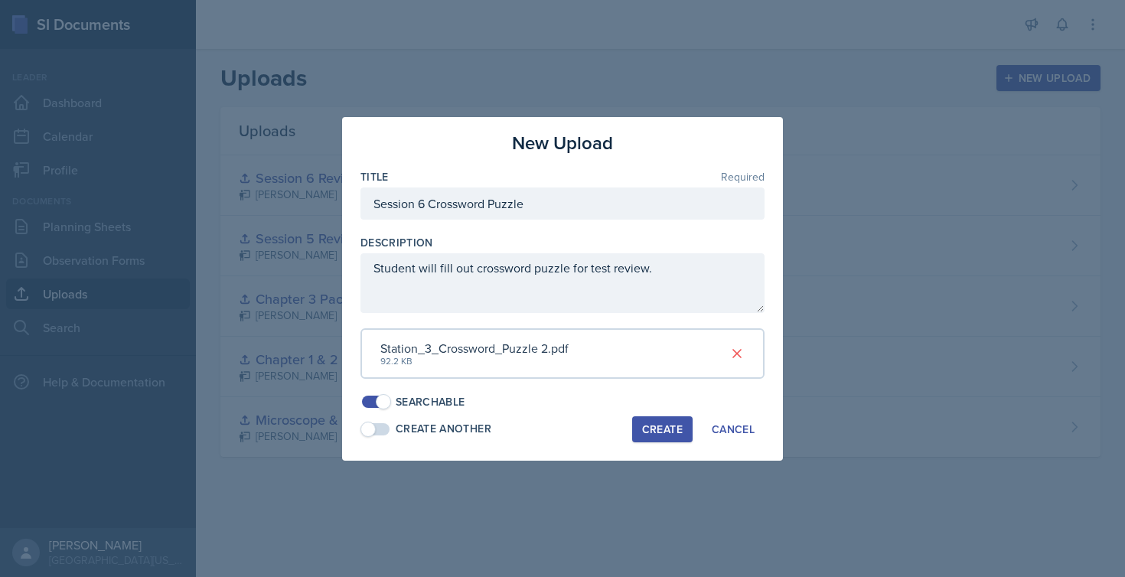
click at [663, 423] on div "Create" at bounding box center [662, 429] width 41 height 12
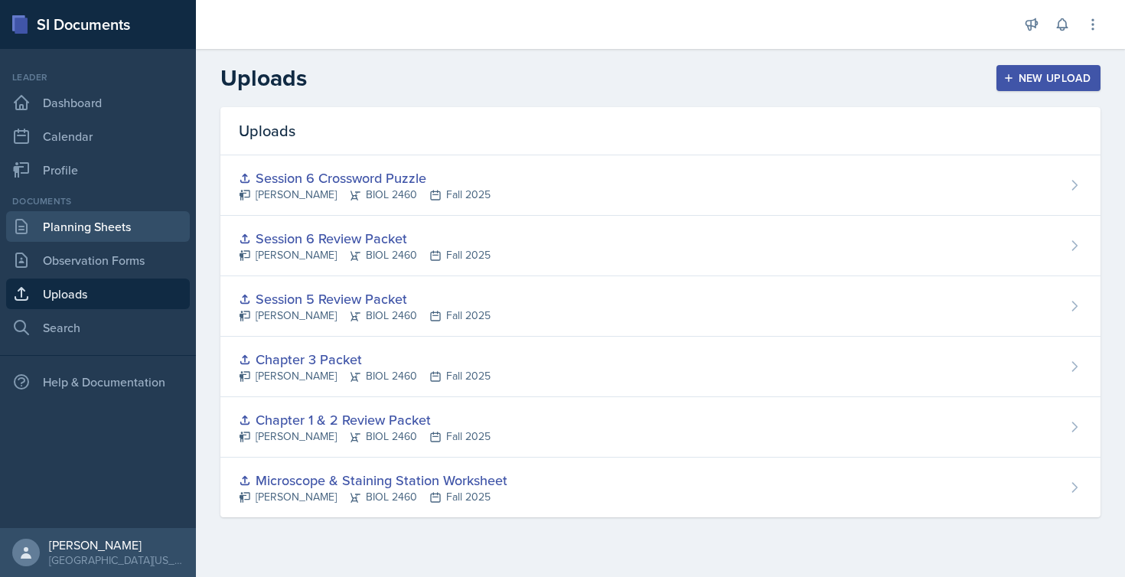
click at [145, 229] on link "Planning Sheets" at bounding box center [98, 226] width 184 height 31
